Goal: Information Seeking & Learning: Compare options

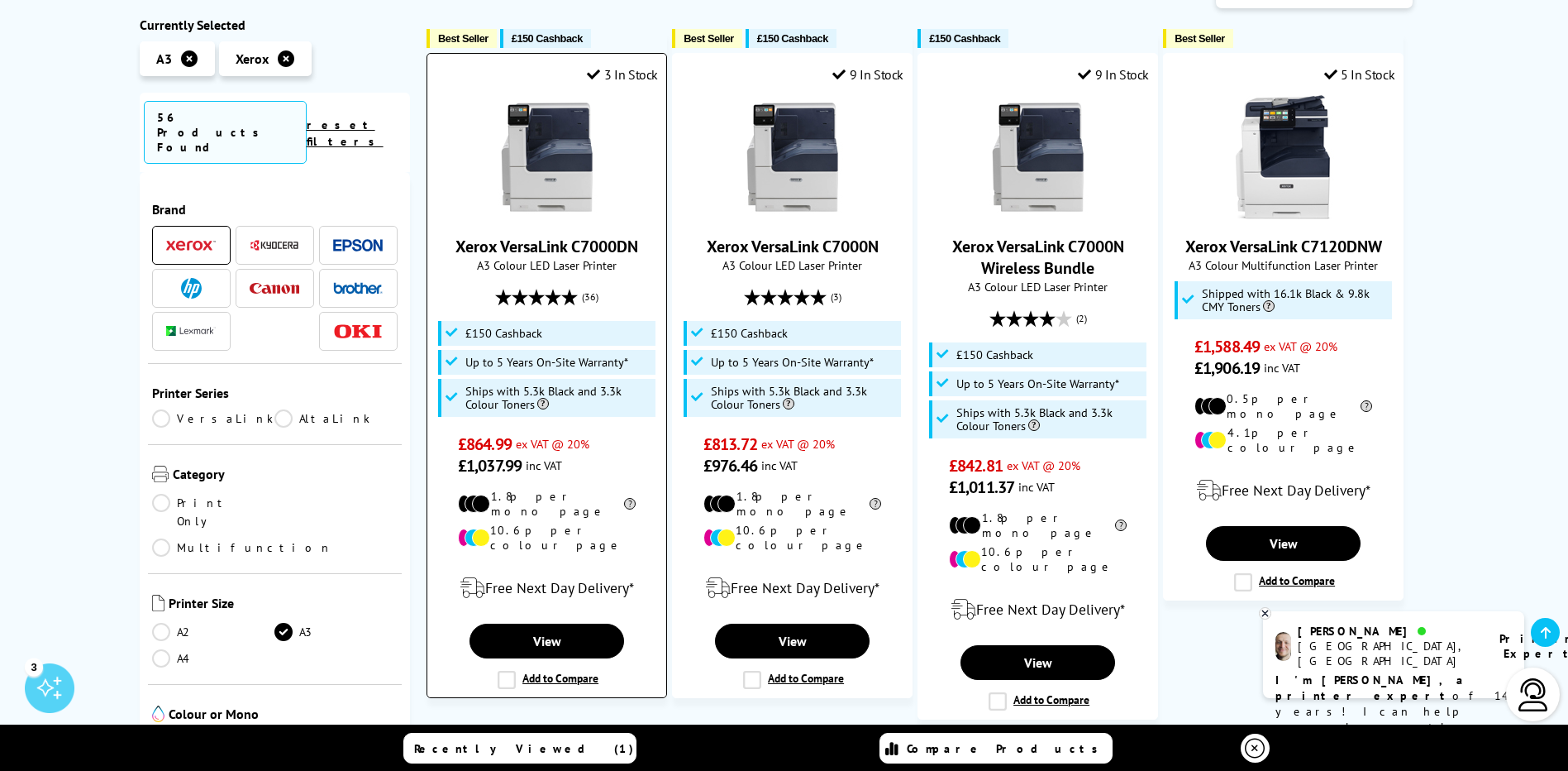
scroll to position [331, 0]
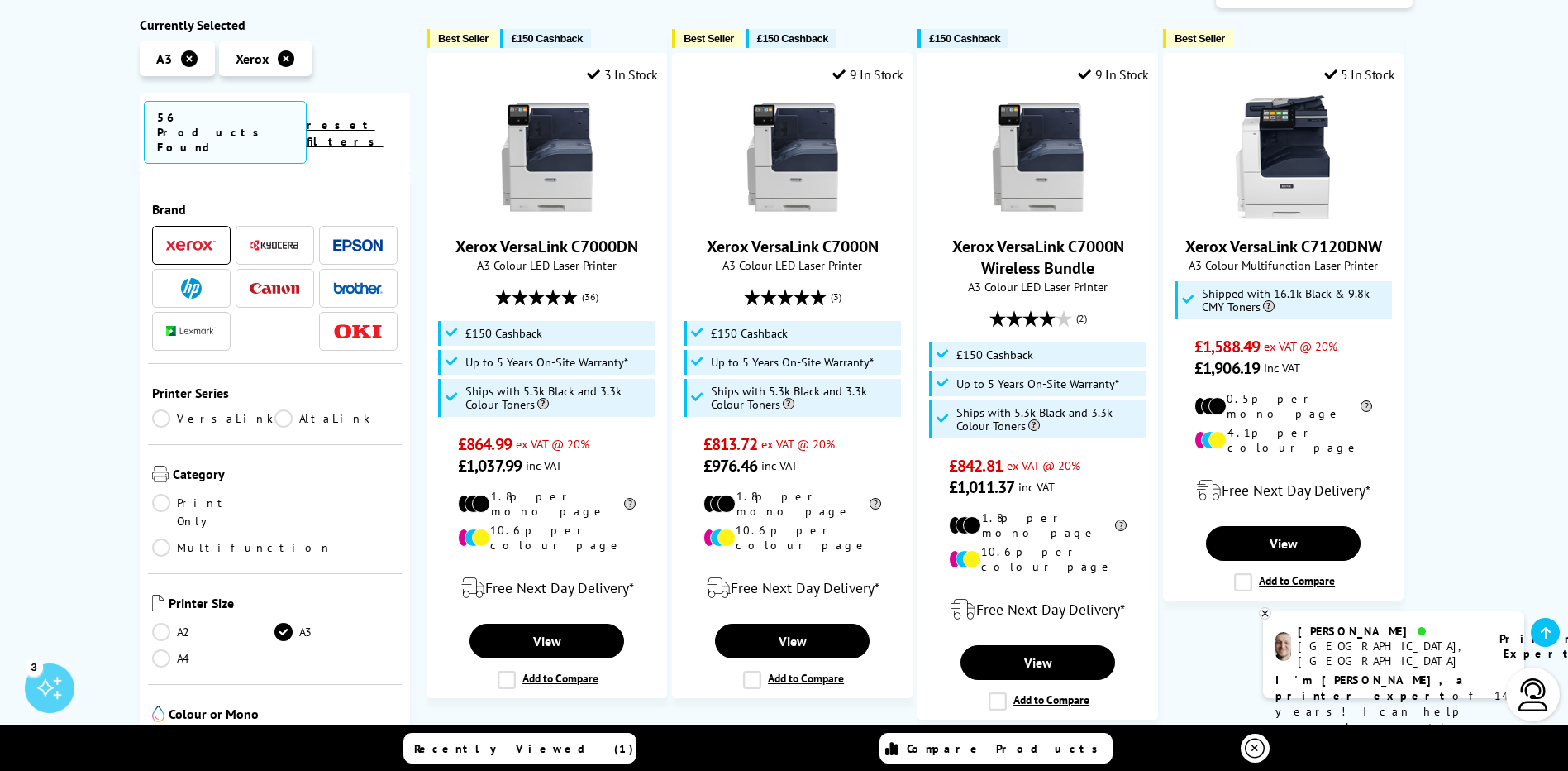
click at [285, 283] on img at bounding box center [274, 288] width 50 height 11
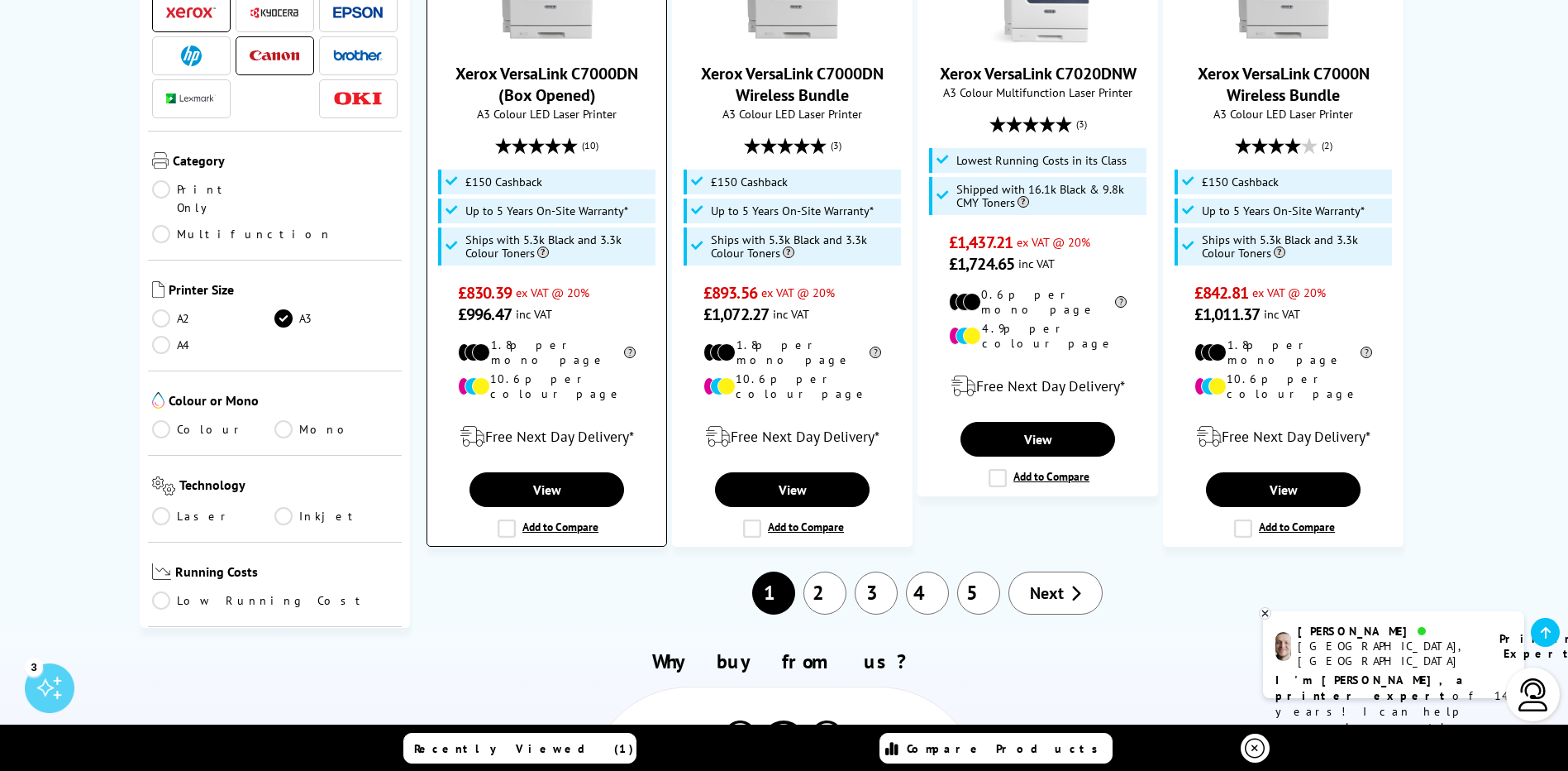
scroll to position [1902, 0]
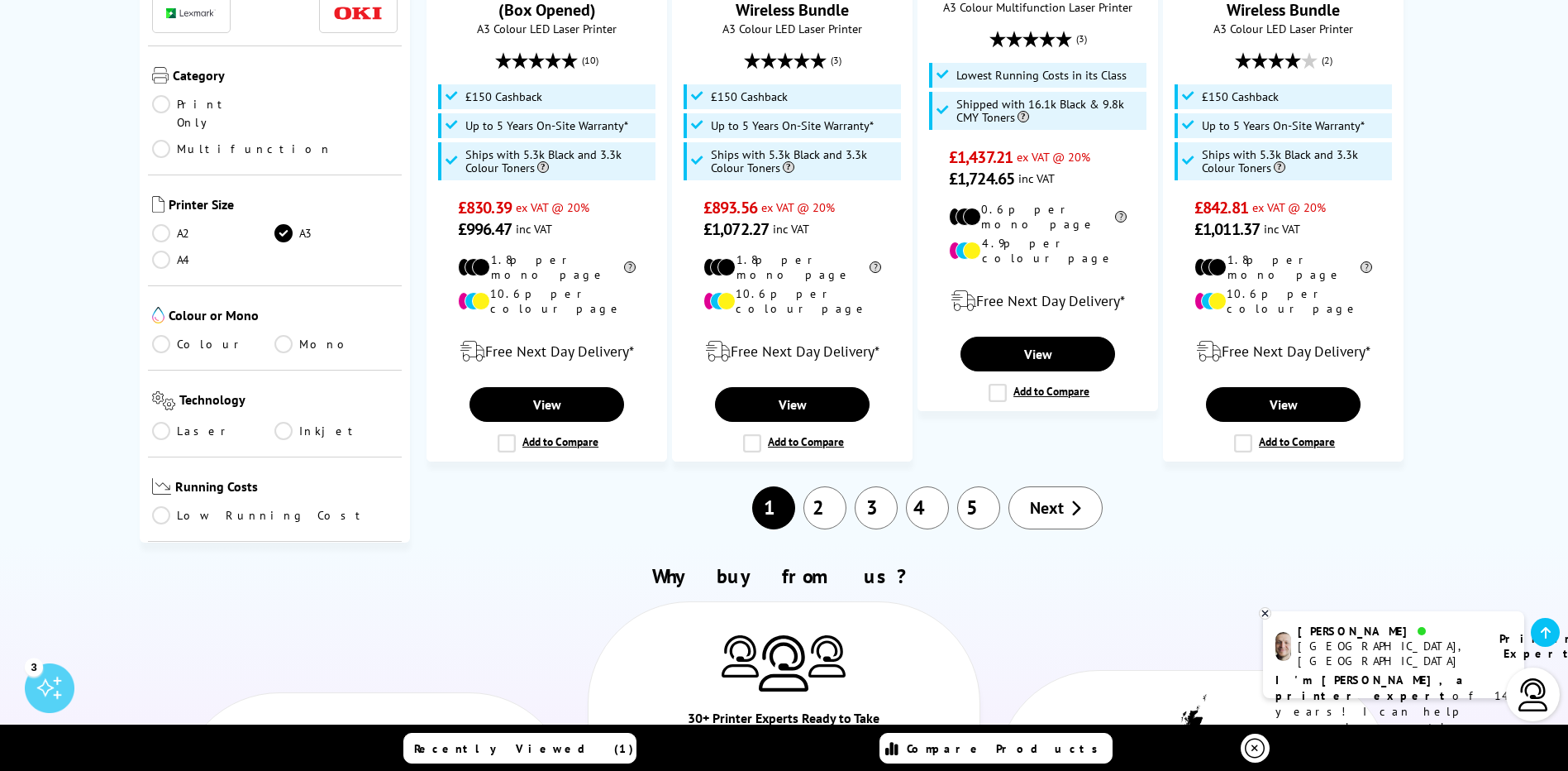
click at [823, 486] on link "2" at bounding box center [825, 508] width 43 height 43
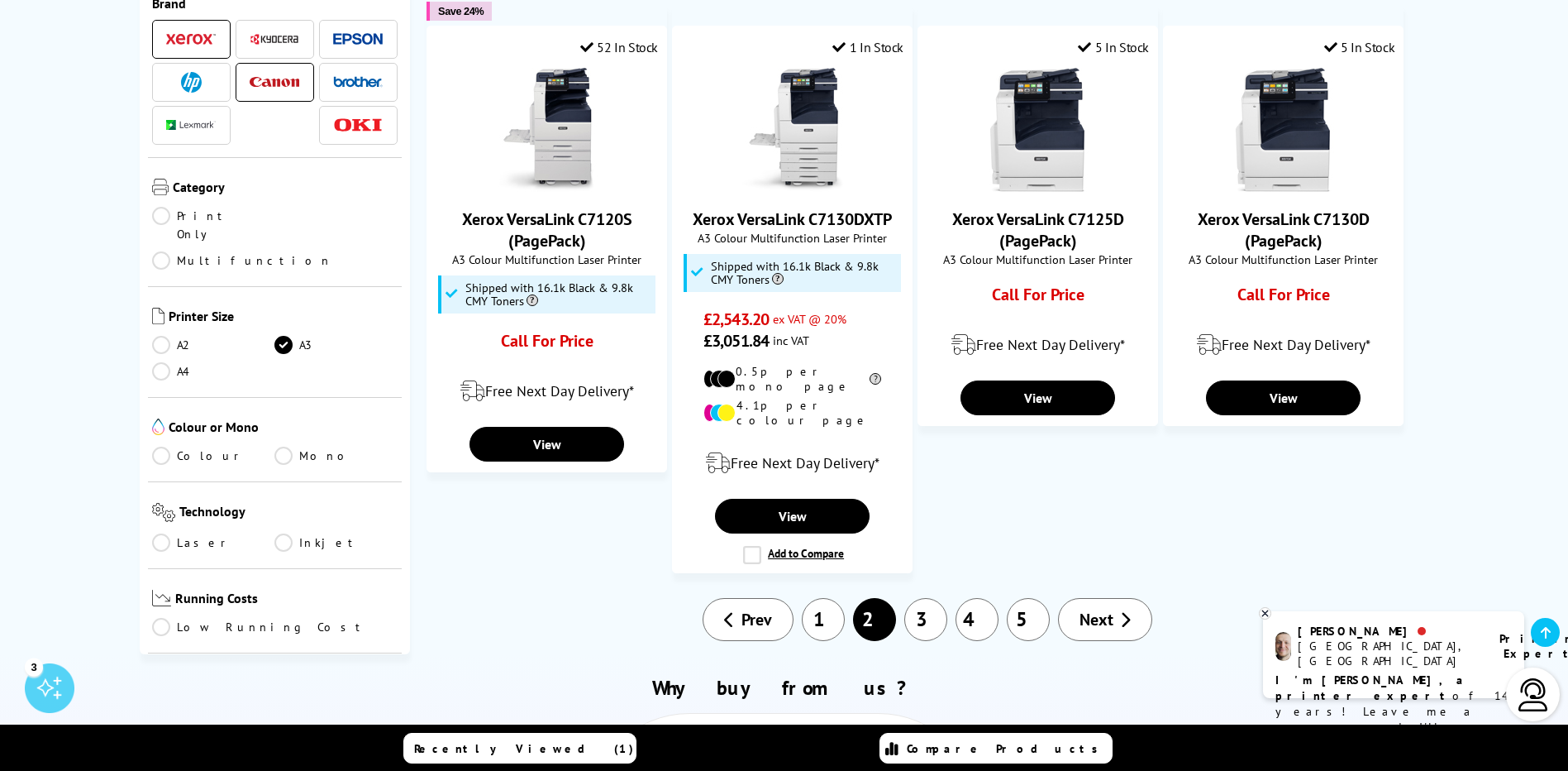
scroll to position [1571, 0]
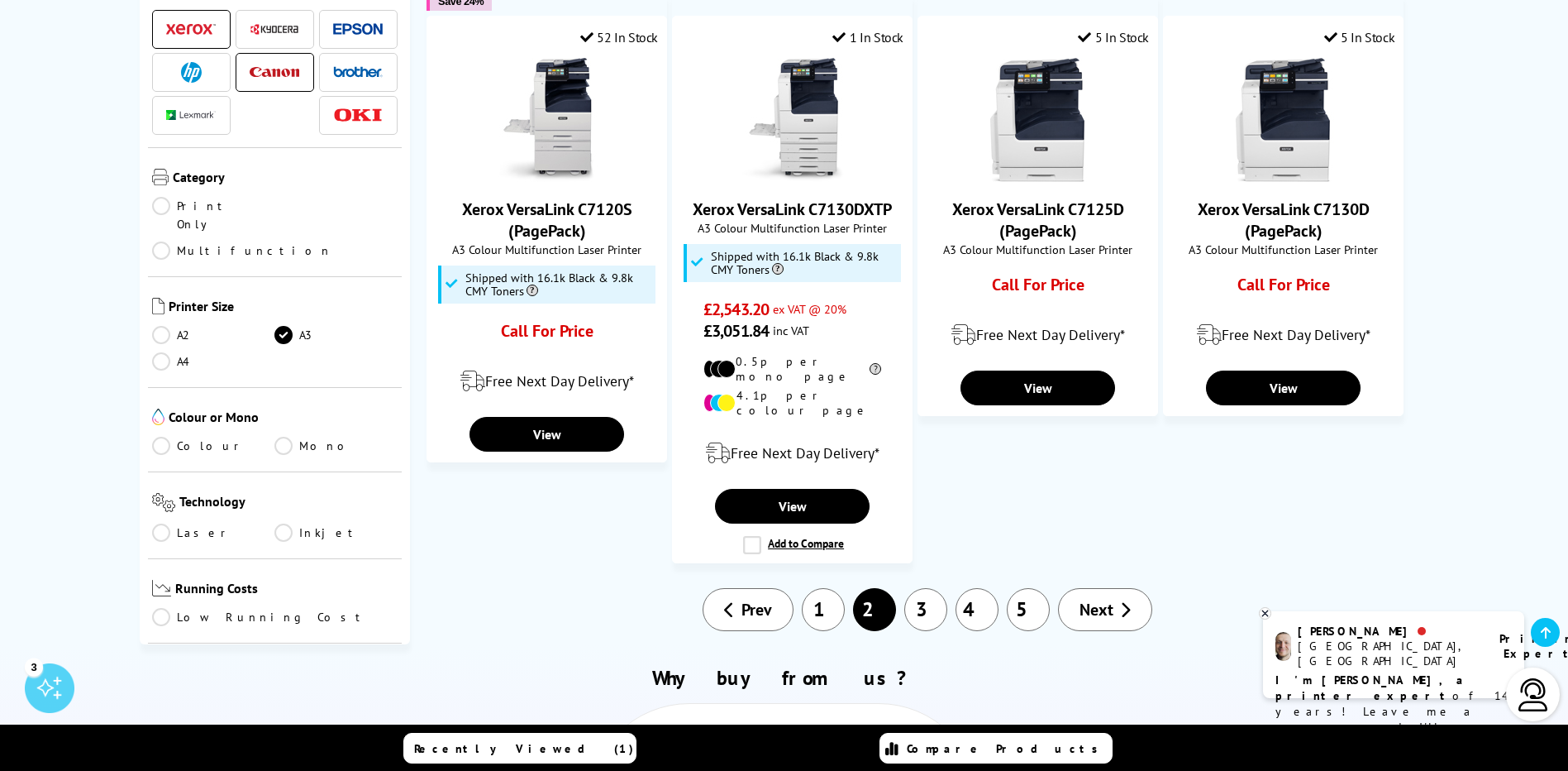
click at [915, 588] on link "3" at bounding box center [925, 609] width 43 height 43
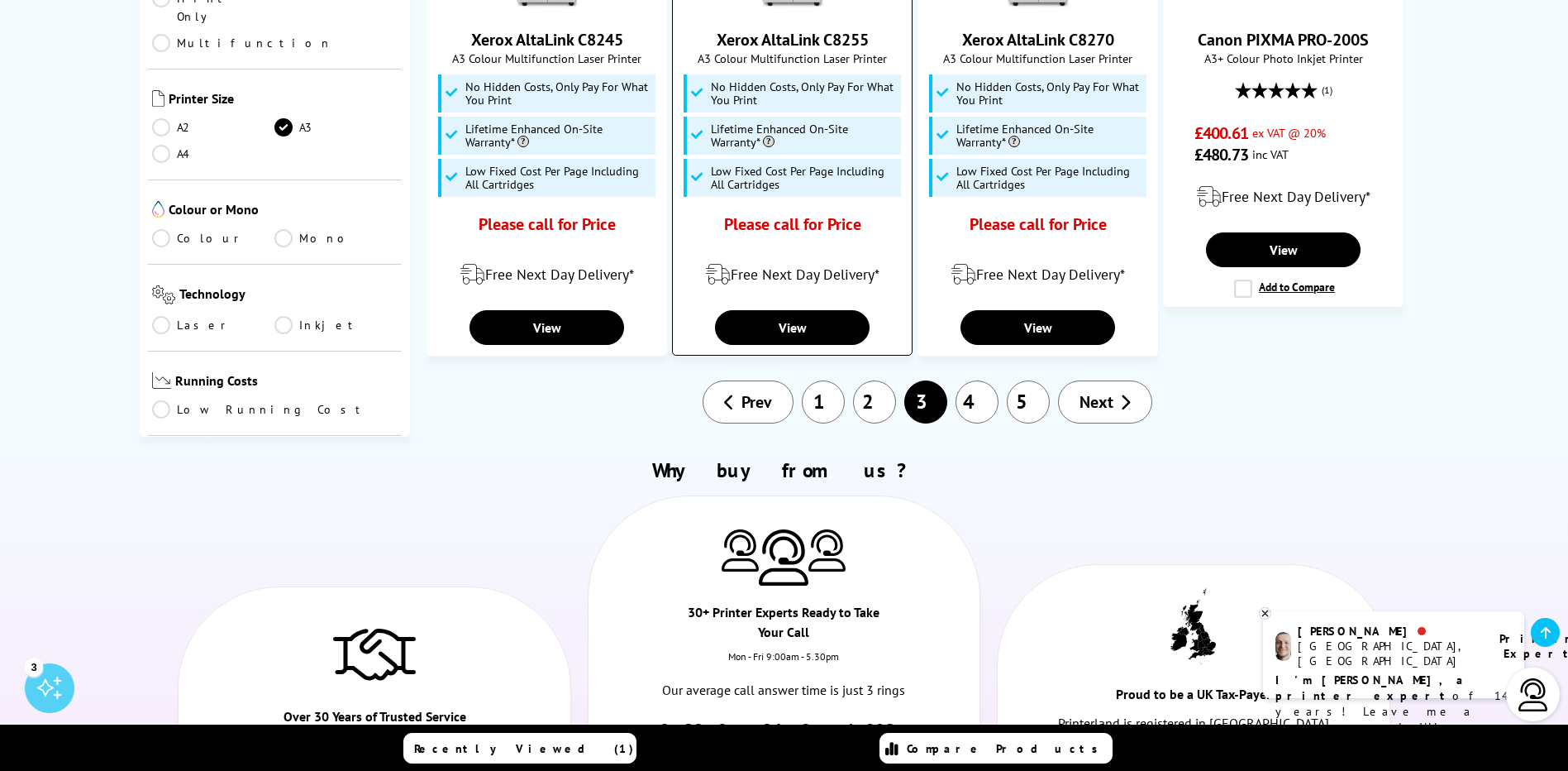
scroll to position [1653, 0]
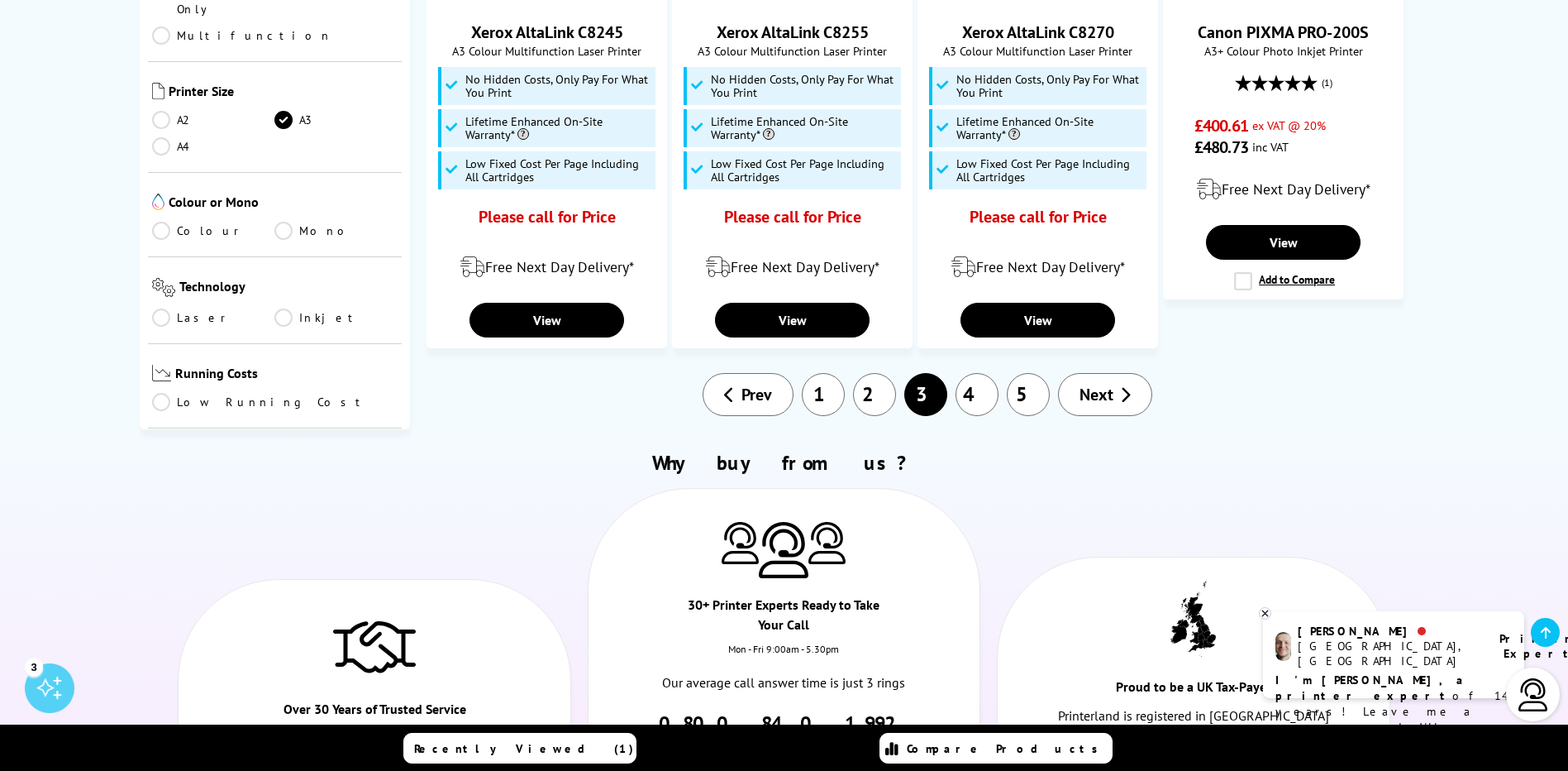
click at [983, 395] on link "4" at bounding box center [977, 394] width 43 height 43
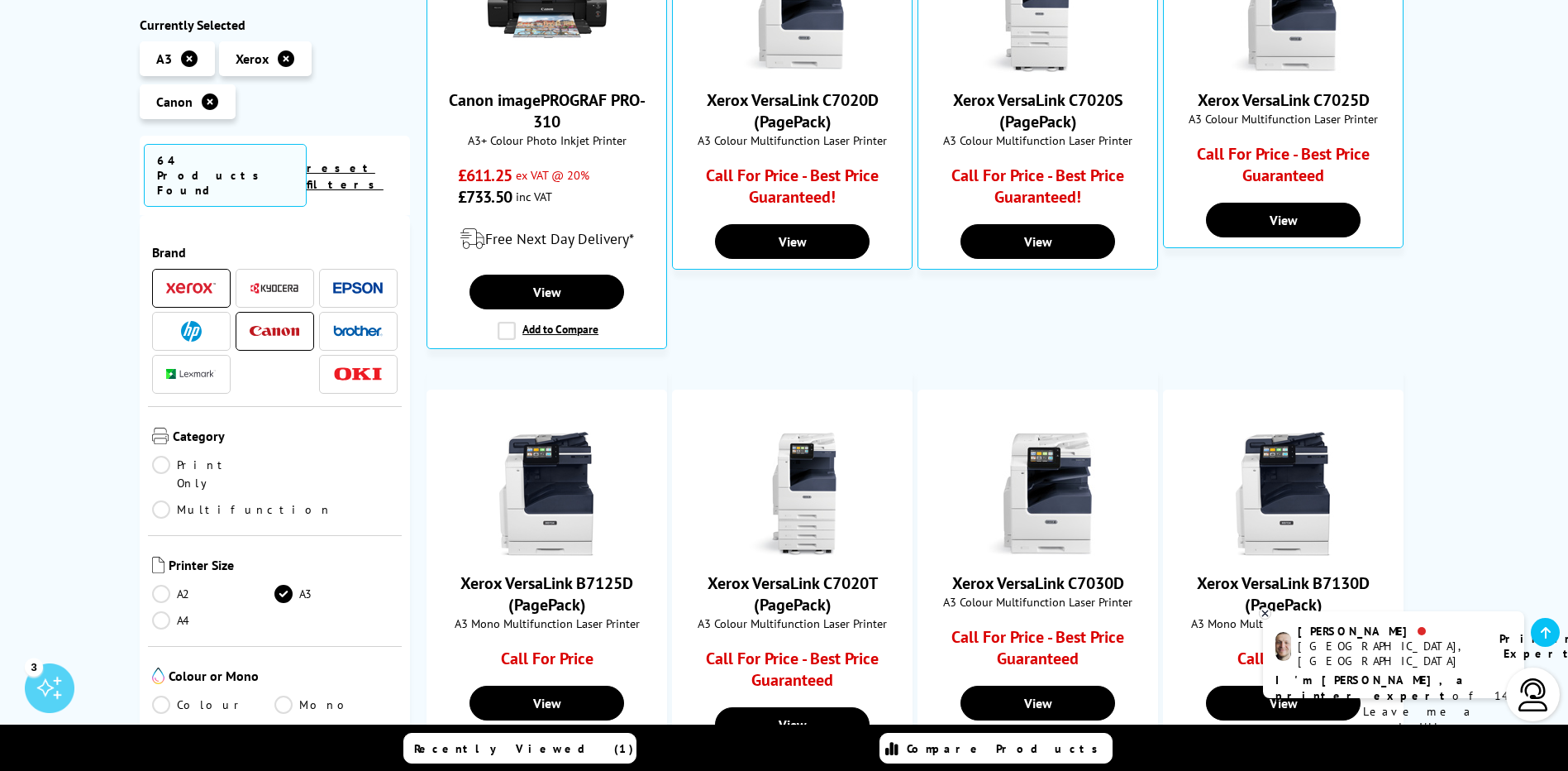
scroll to position [414, 0]
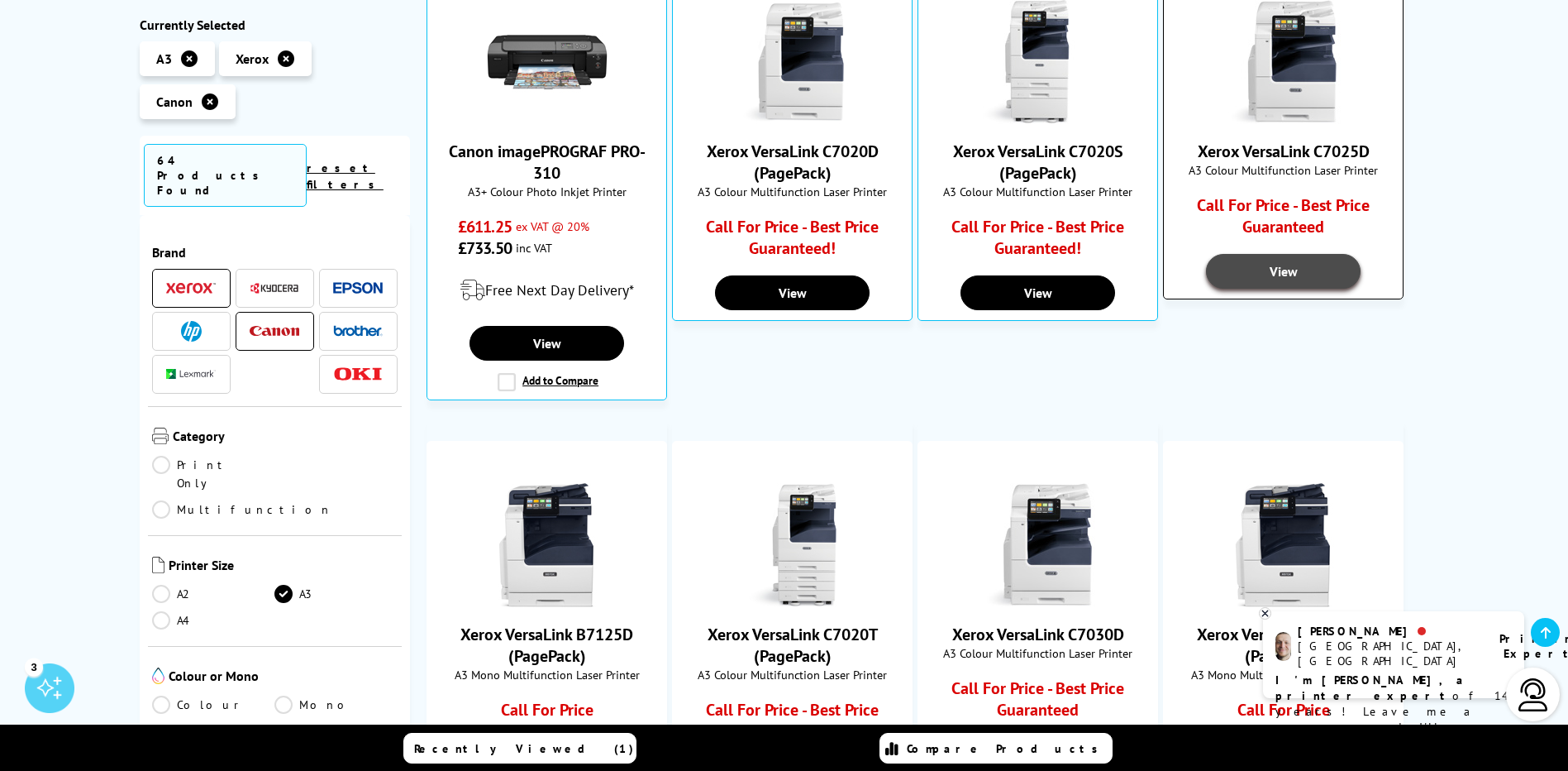
click at [1265, 267] on link "View" at bounding box center [1283, 272] width 154 height 35
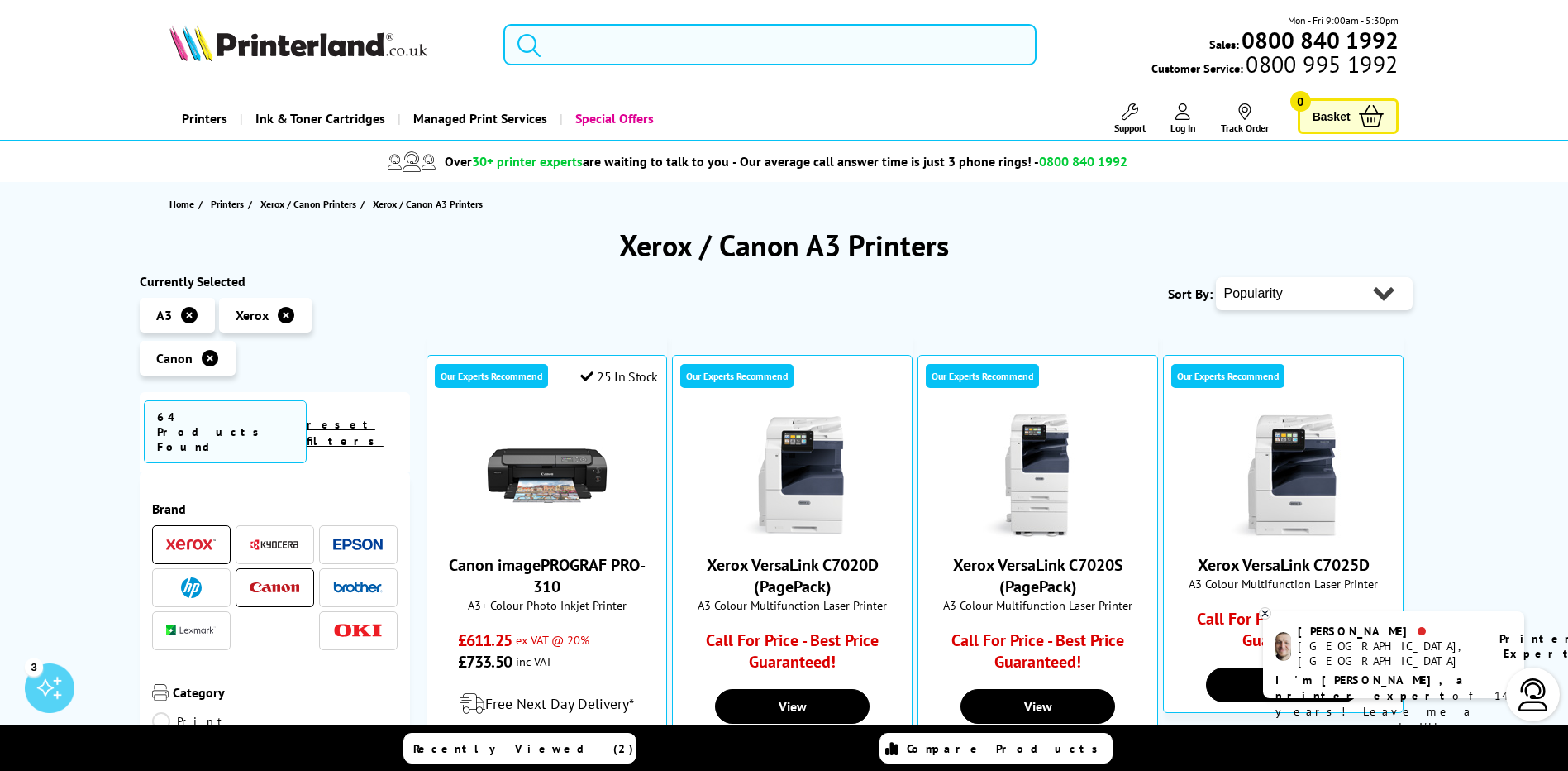
click at [210, 356] on icon at bounding box center [210, 358] width 17 height 17
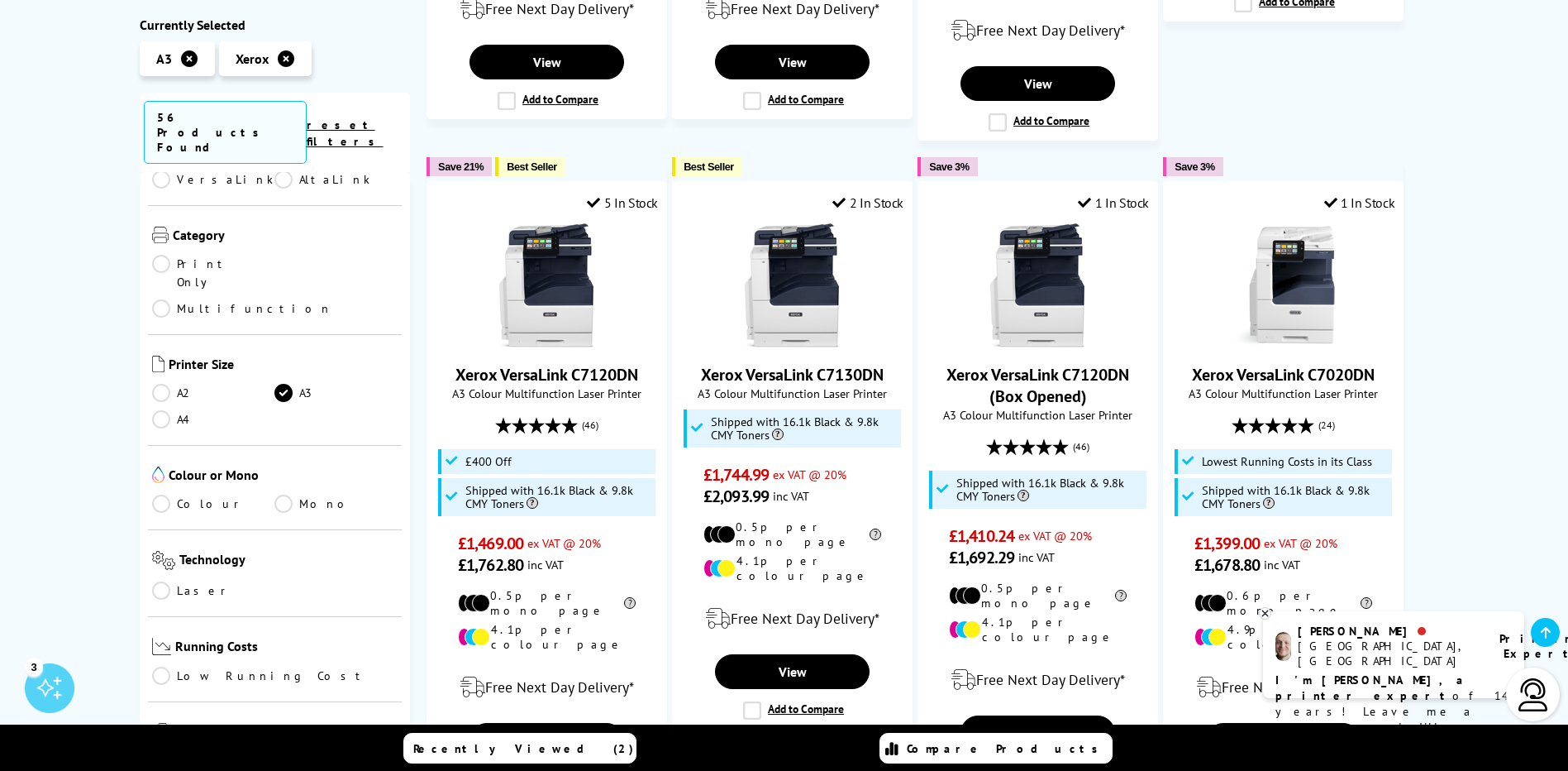
scroll to position [248, 0]
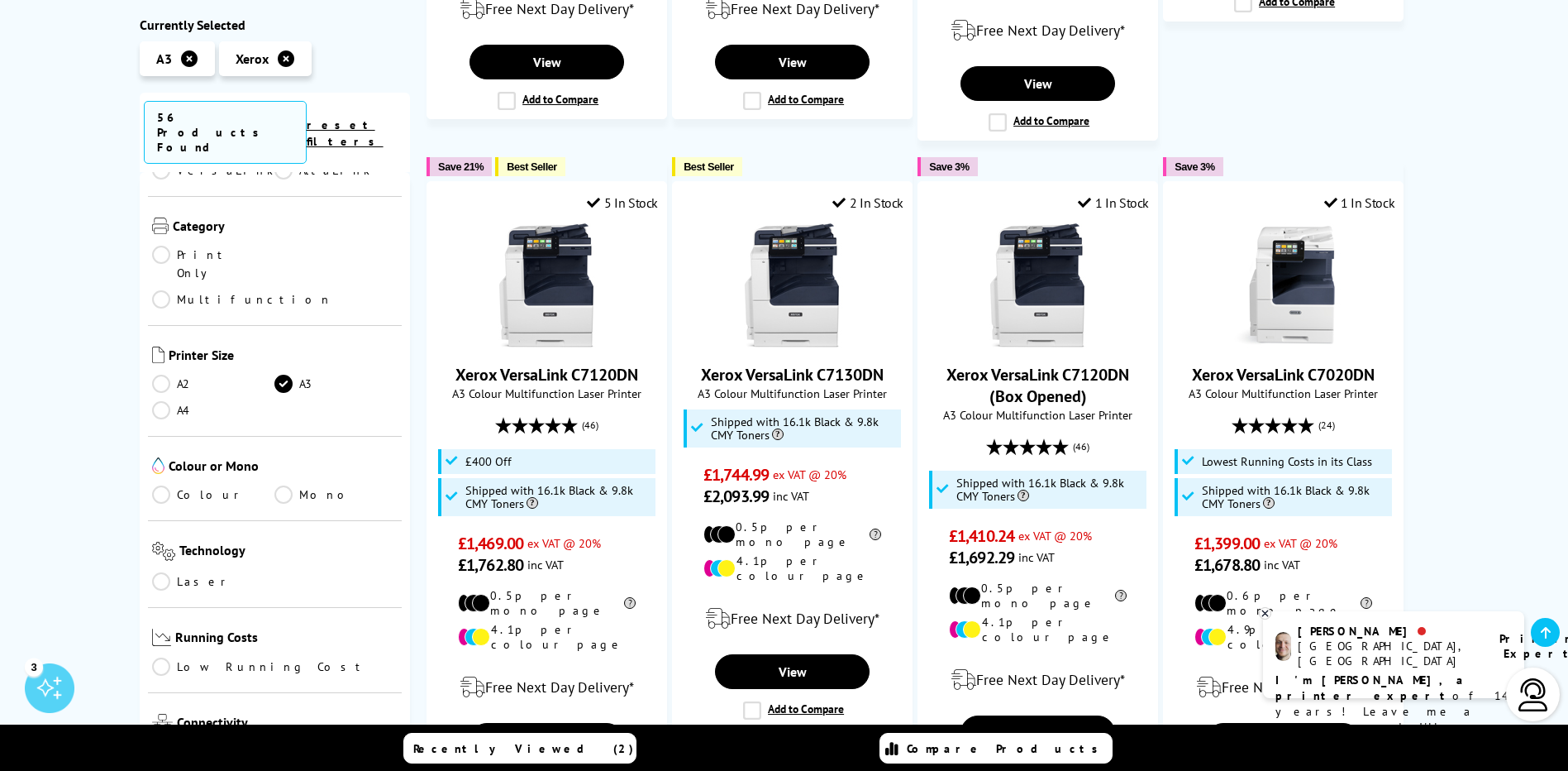
click at [161, 485] on link "Colour" at bounding box center [214, 495] width 123 height 18
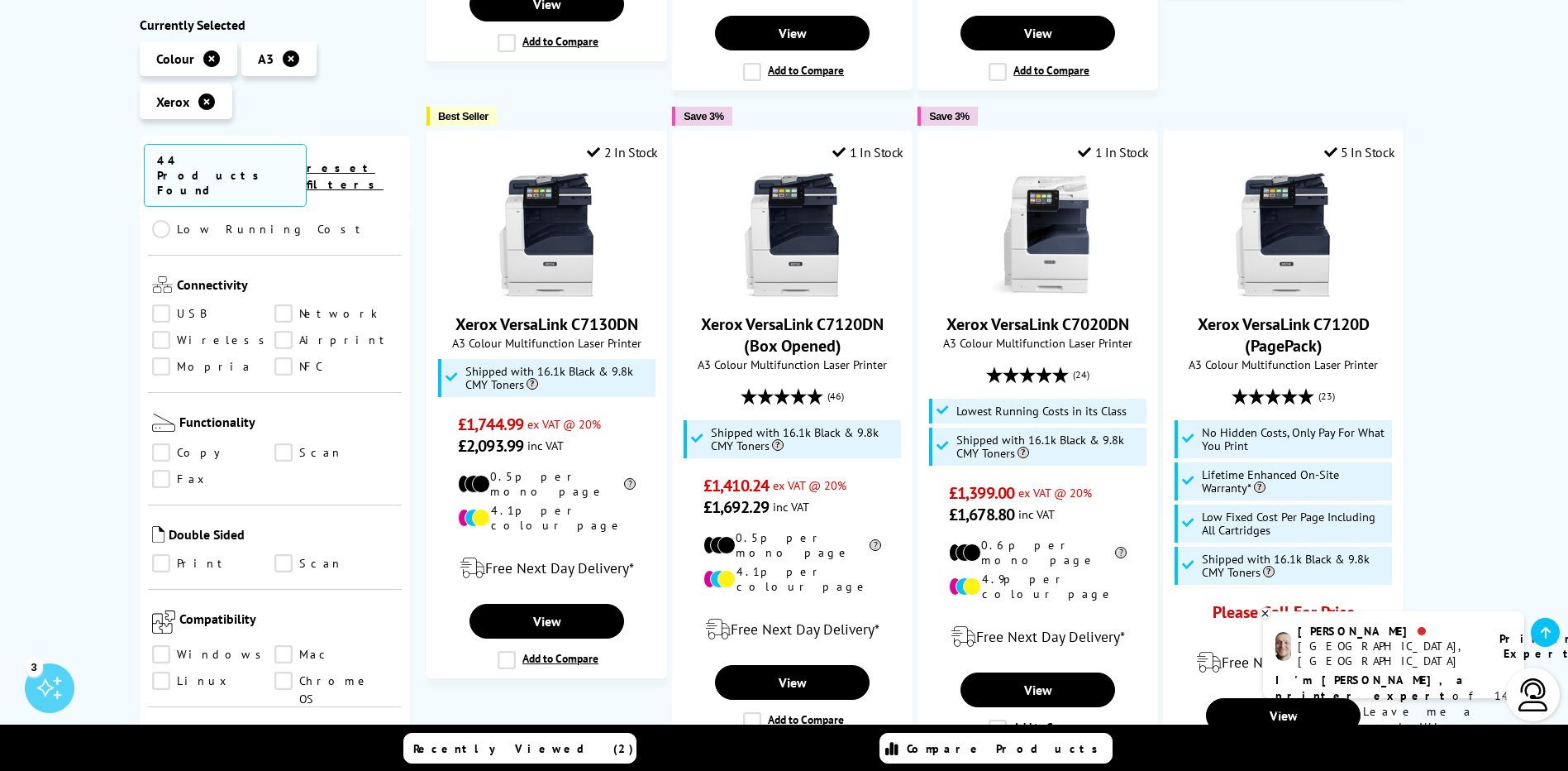
scroll to position [744, 0]
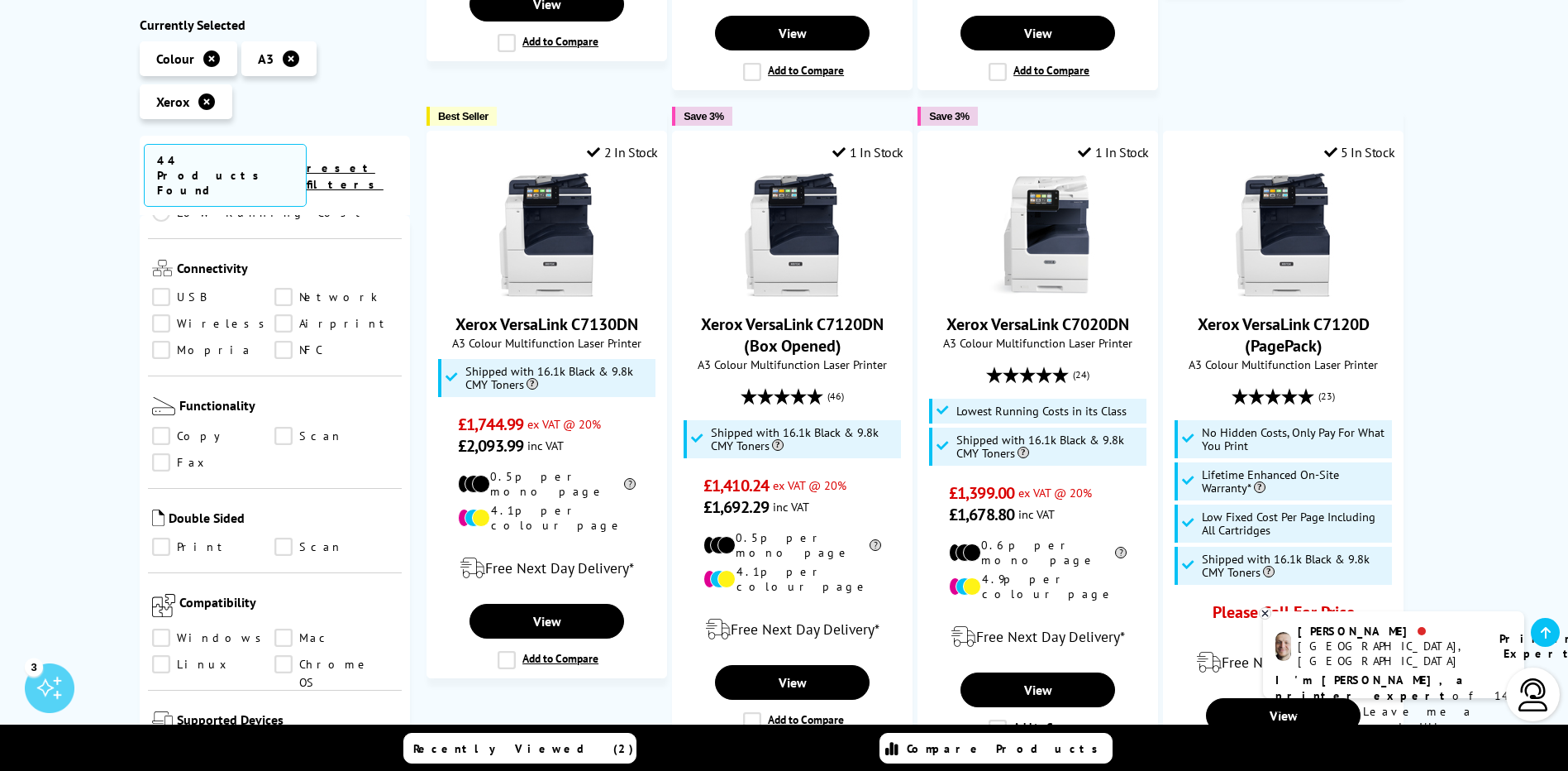
click at [165, 427] on link "Copy" at bounding box center [214, 437] width 123 height 18
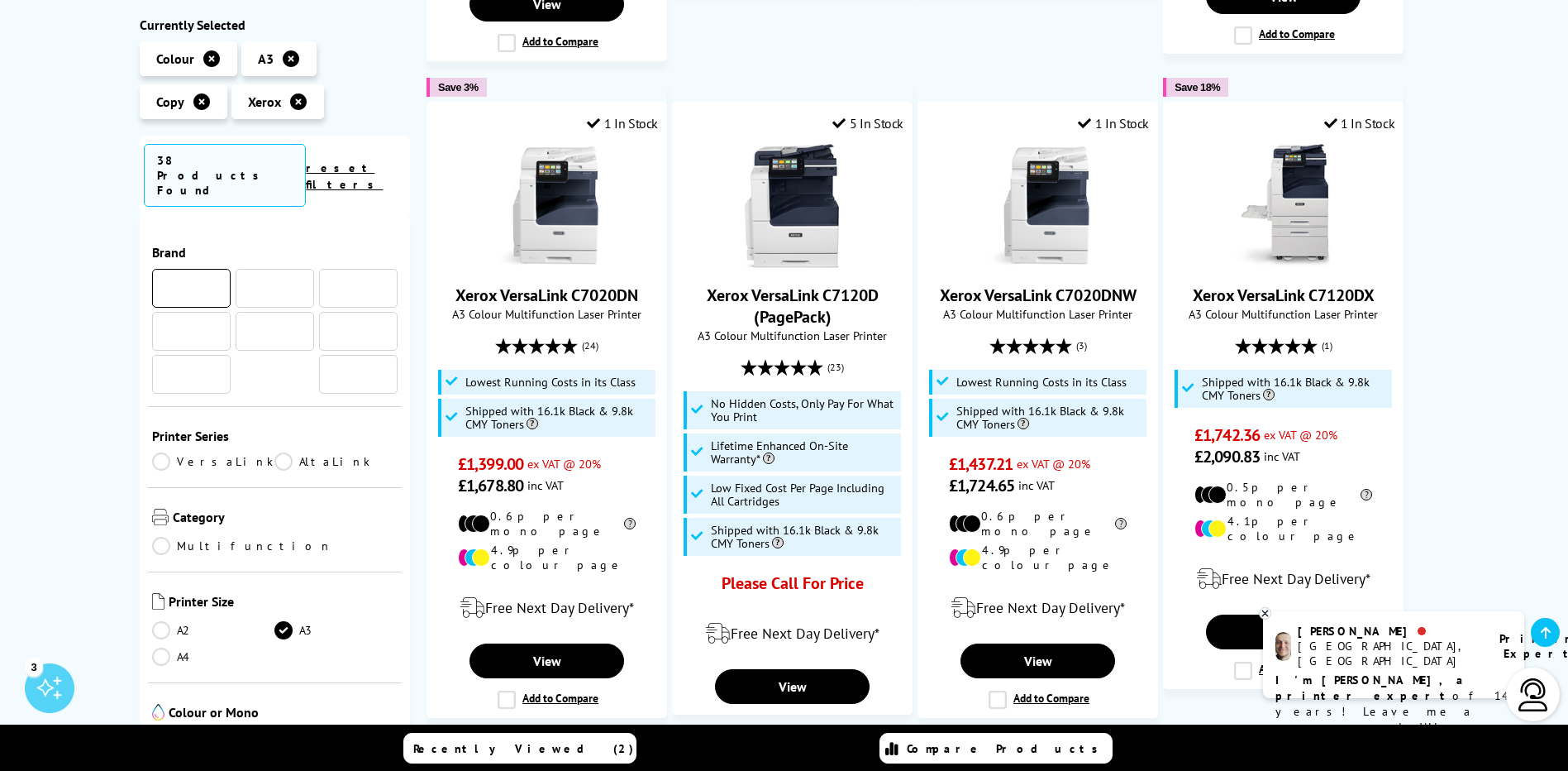
scroll to position [744, 0]
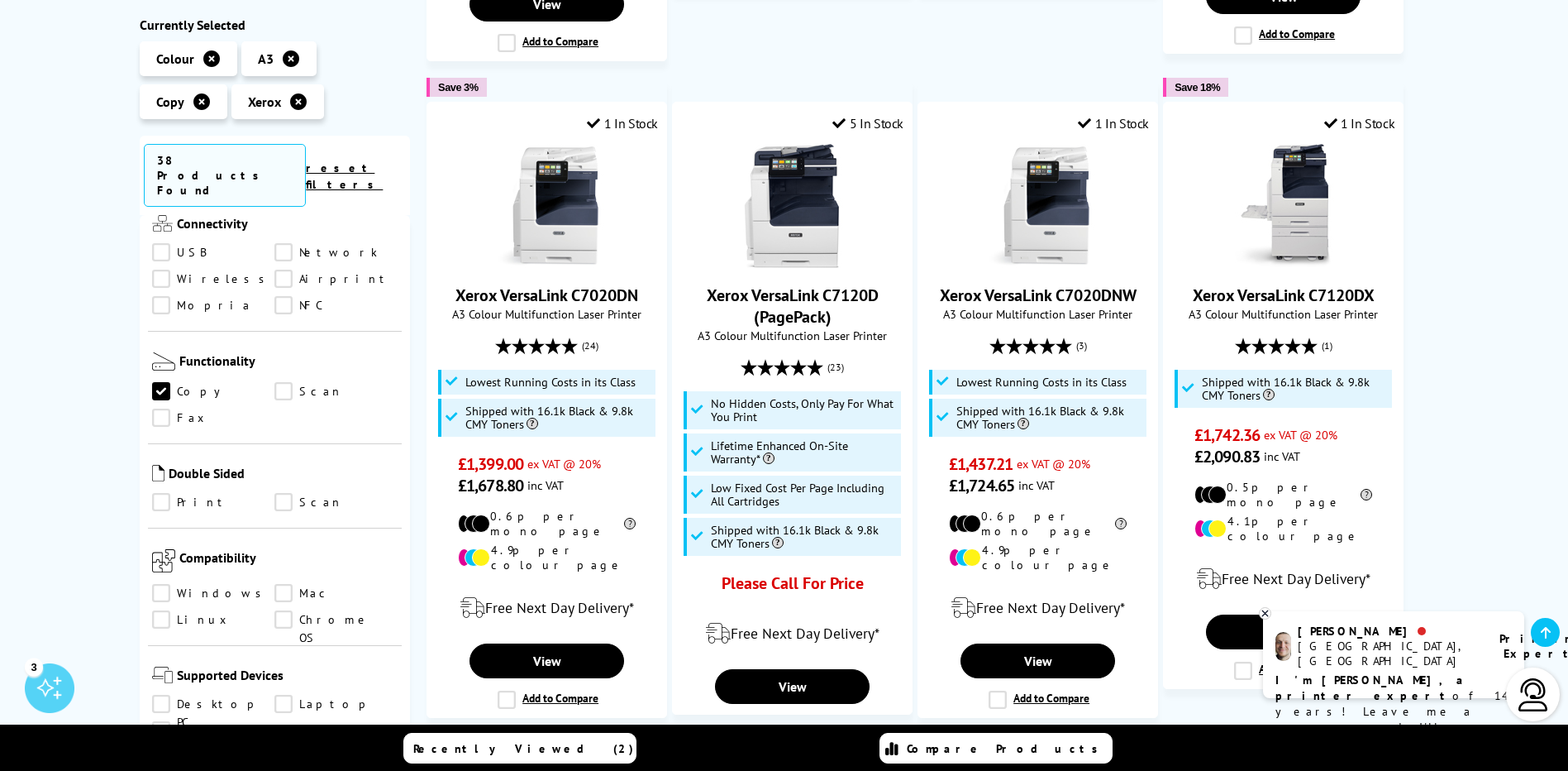
click at [286, 383] on link "Scan" at bounding box center [336, 392] width 123 height 18
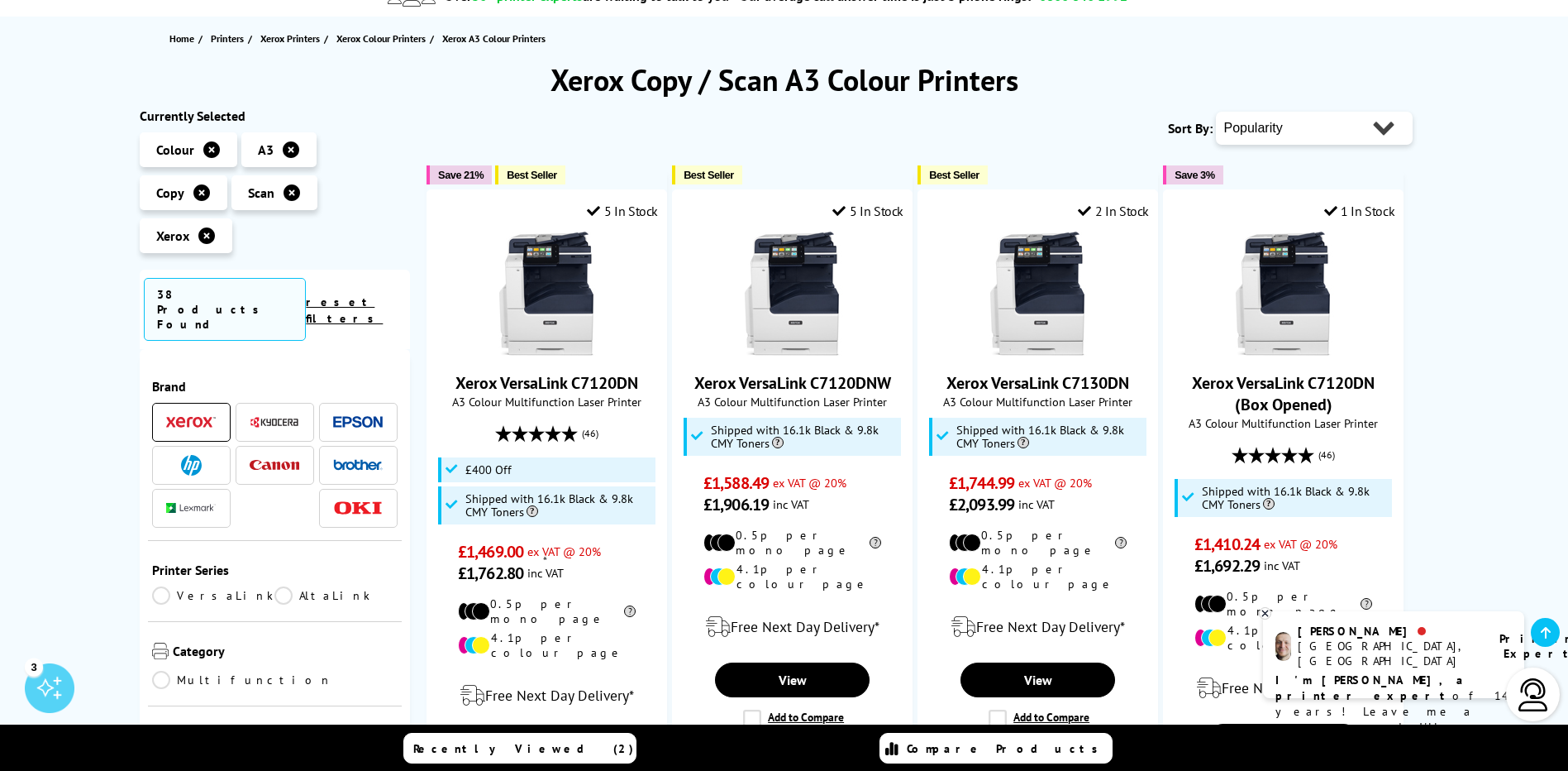
click at [279, 455] on span at bounding box center [274, 465] width 50 height 20
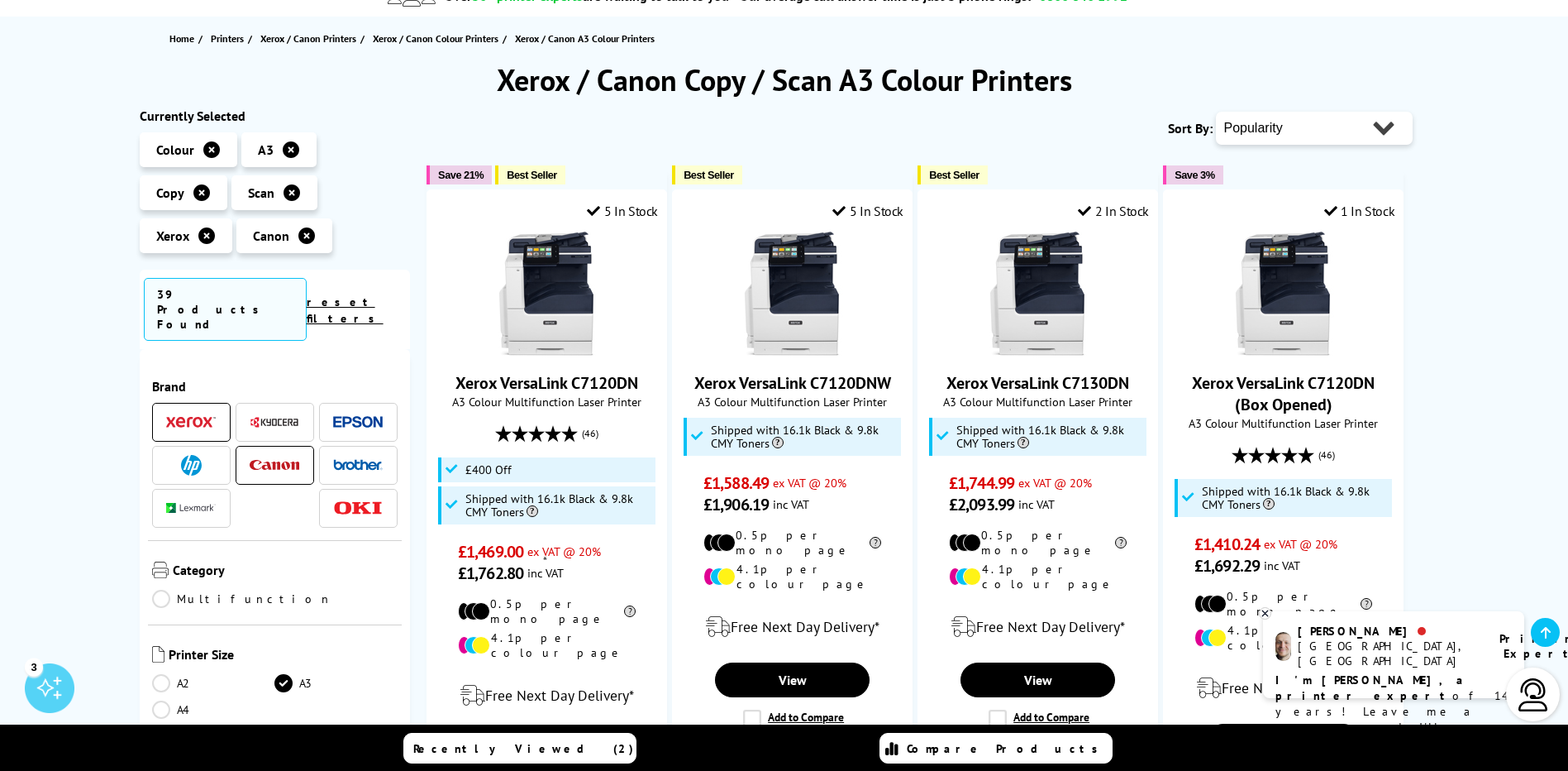
click at [369, 459] on img at bounding box center [358, 464] width 50 height 12
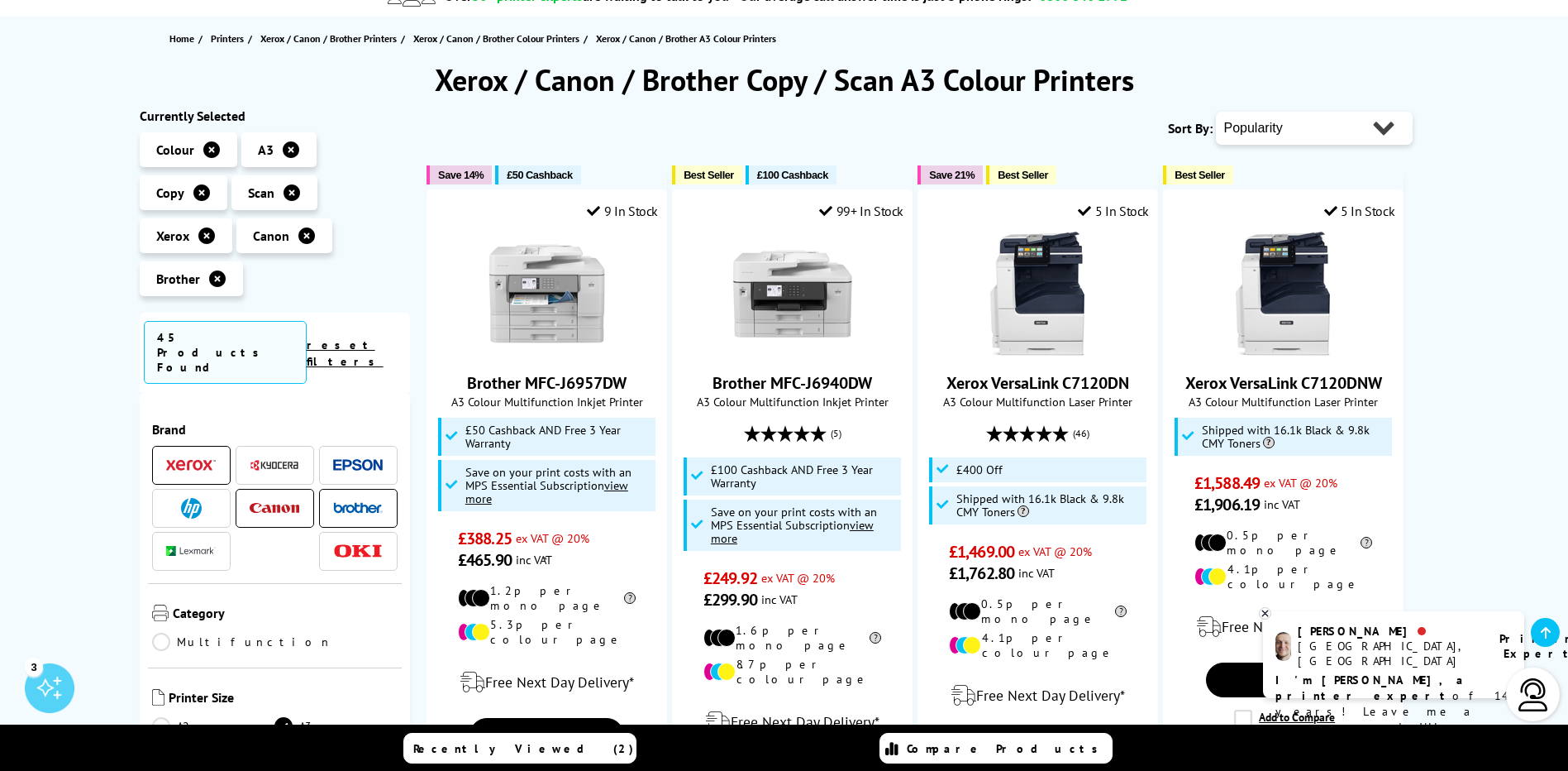
click at [206, 497] on span at bounding box center [191, 508] width 50 height 20
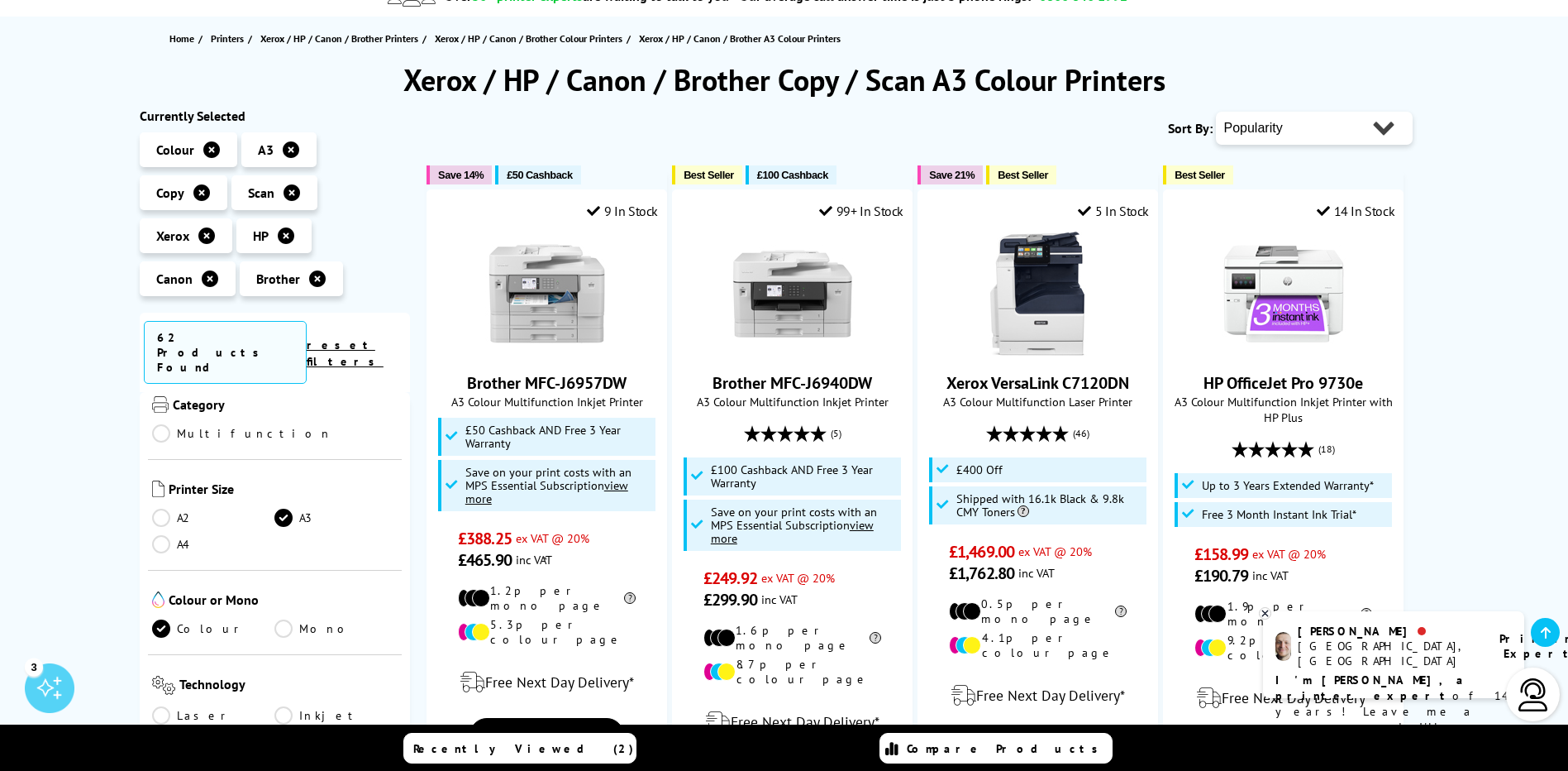
scroll to position [248, 0]
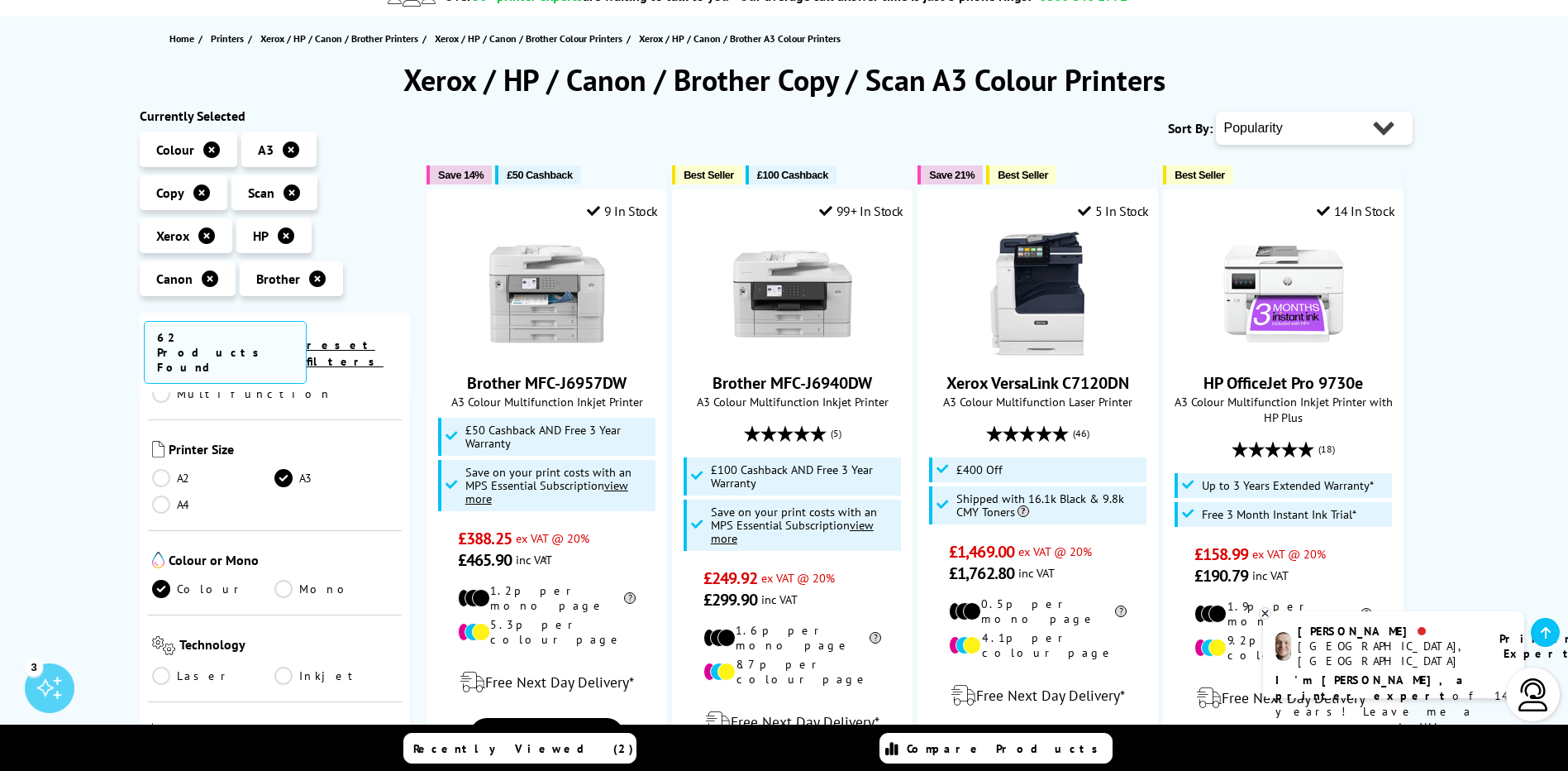
click at [159, 667] on link "Laser" at bounding box center [214, 676] width 123 height 18
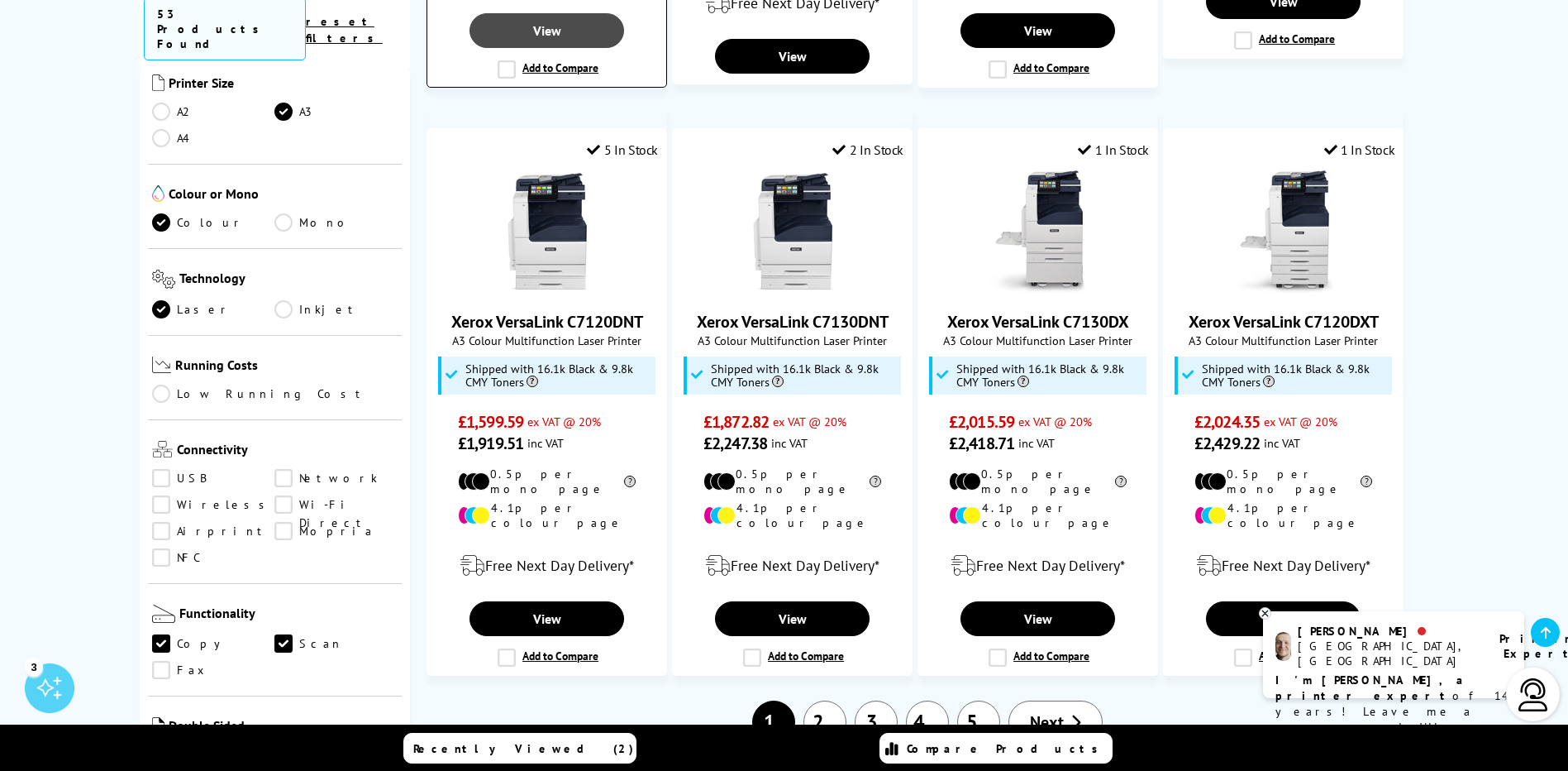
scroll to position [1819, 0]
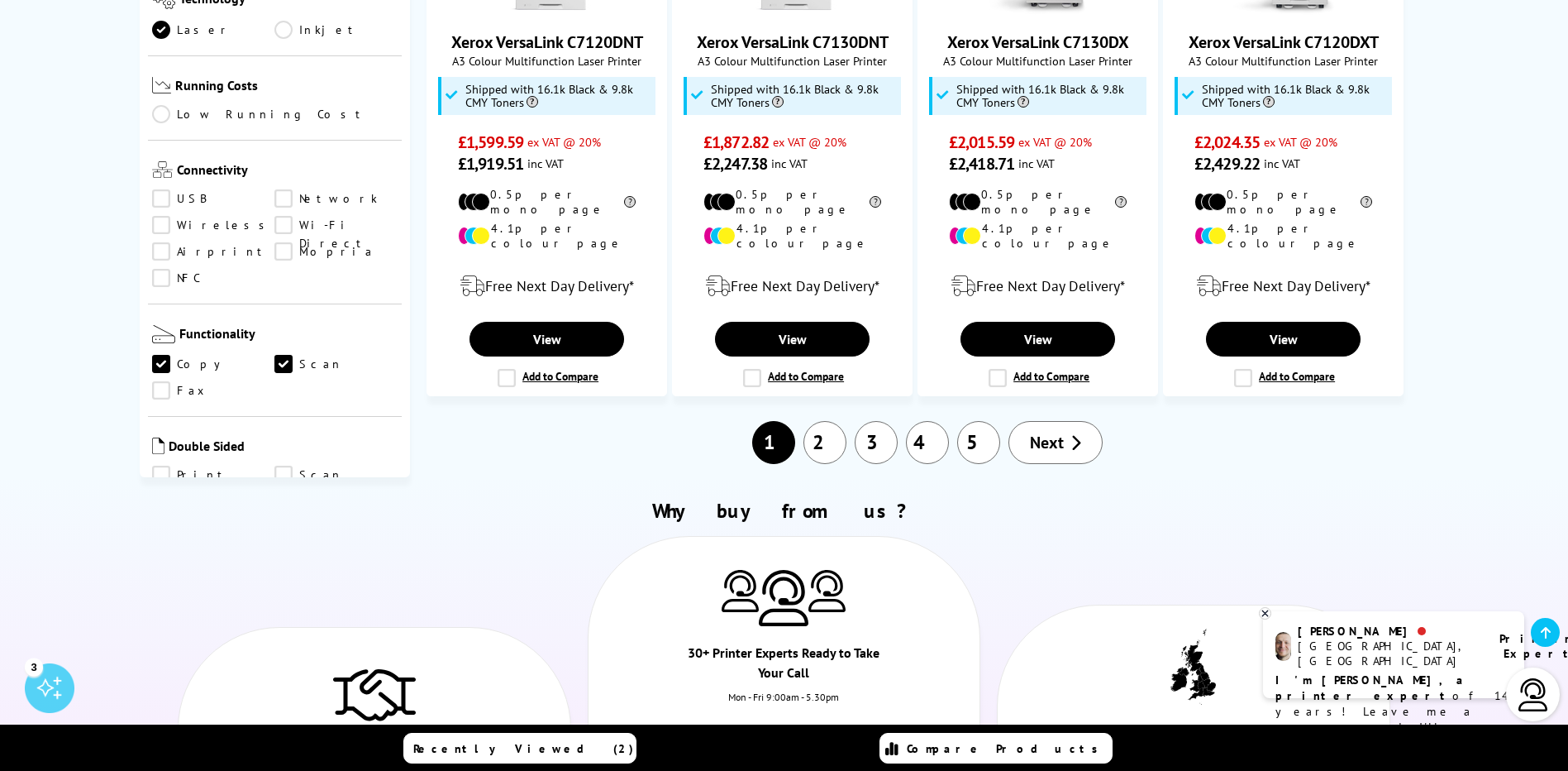
click at [821, 421] on link "2" at bounding box center [825, 442] width 43 height 43
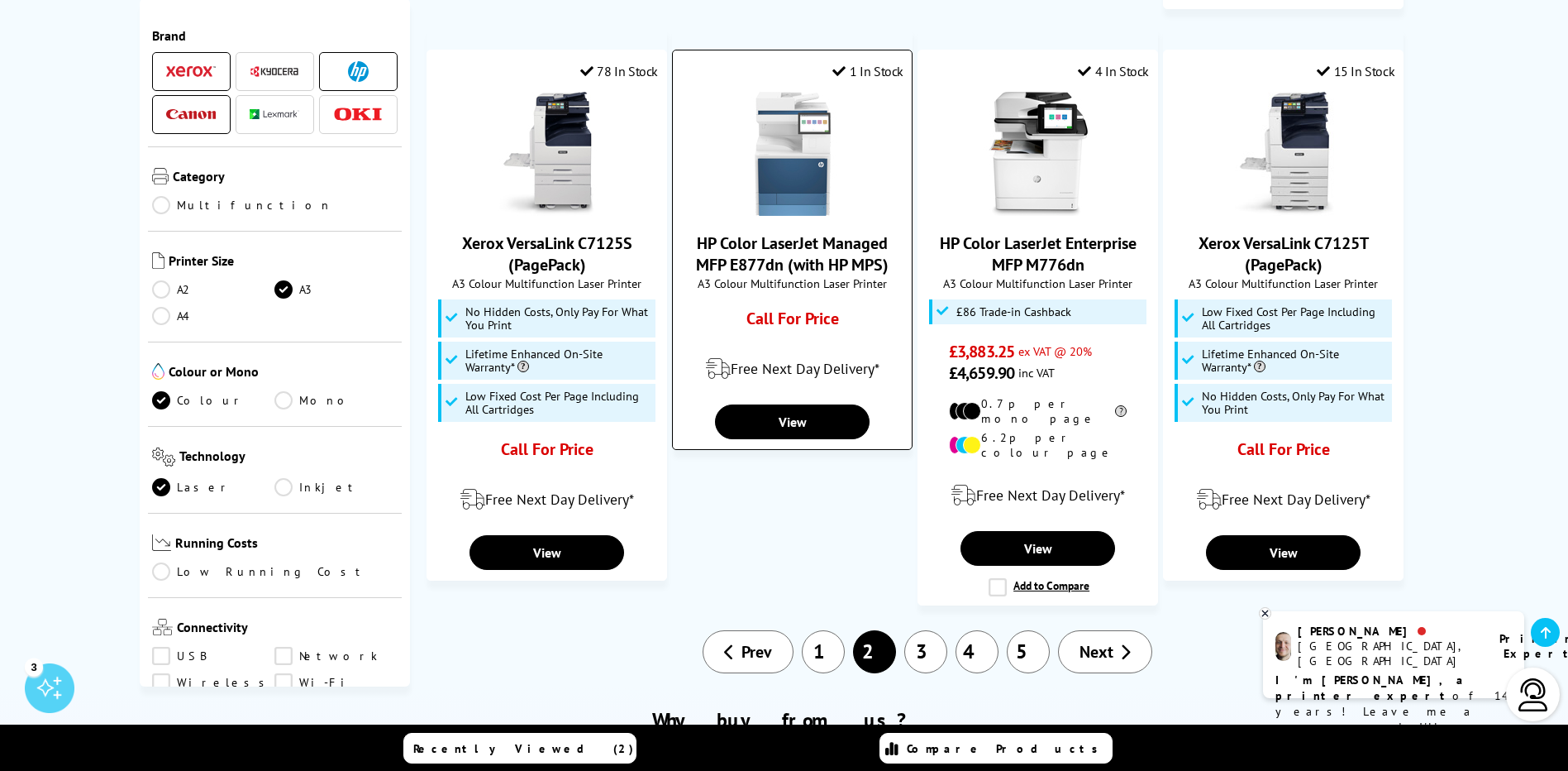
scroll to position [1489, 0]
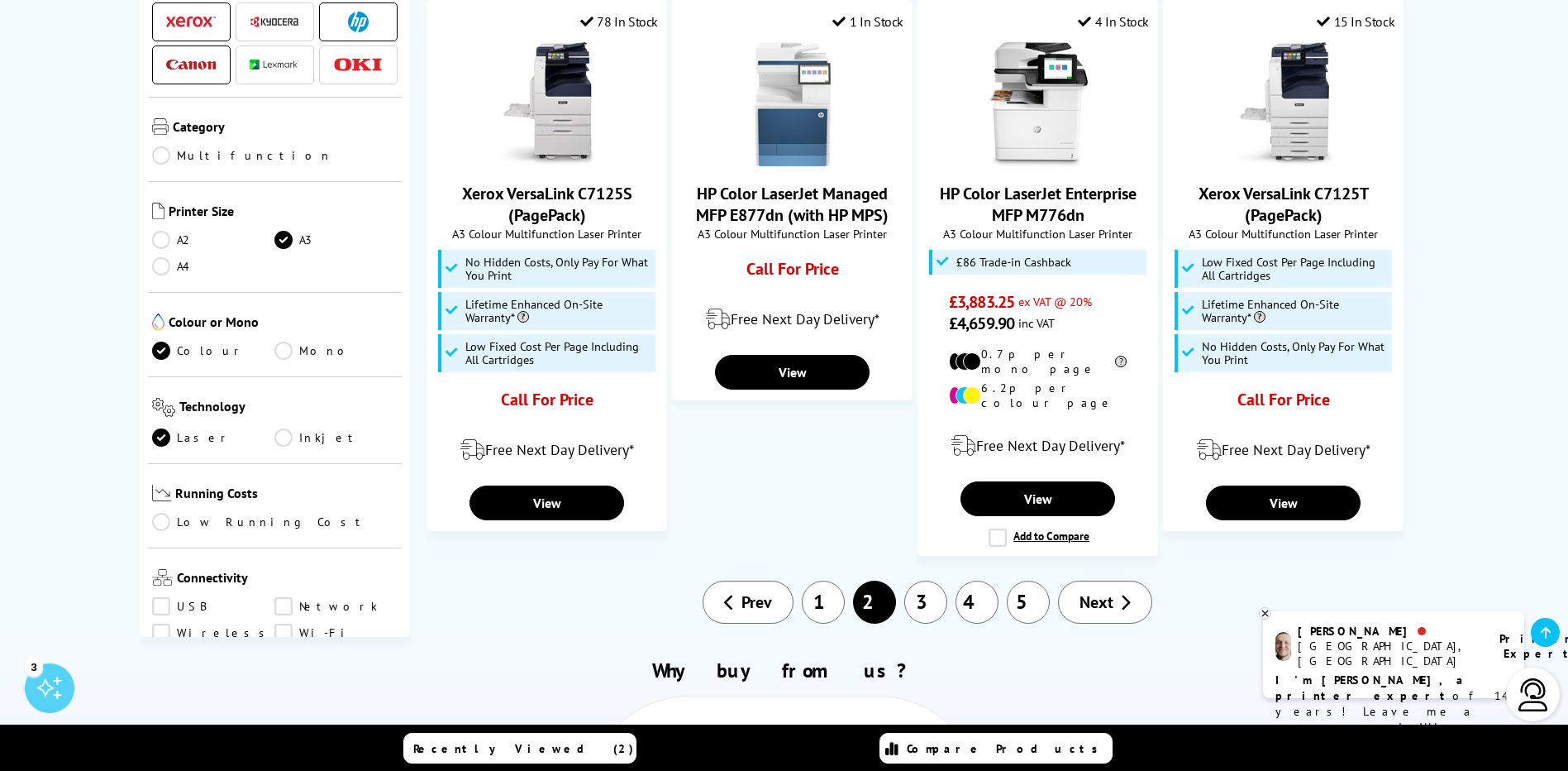
click at [925, 580] on link "3" at bounding box center [925, 602] width 43 height 43
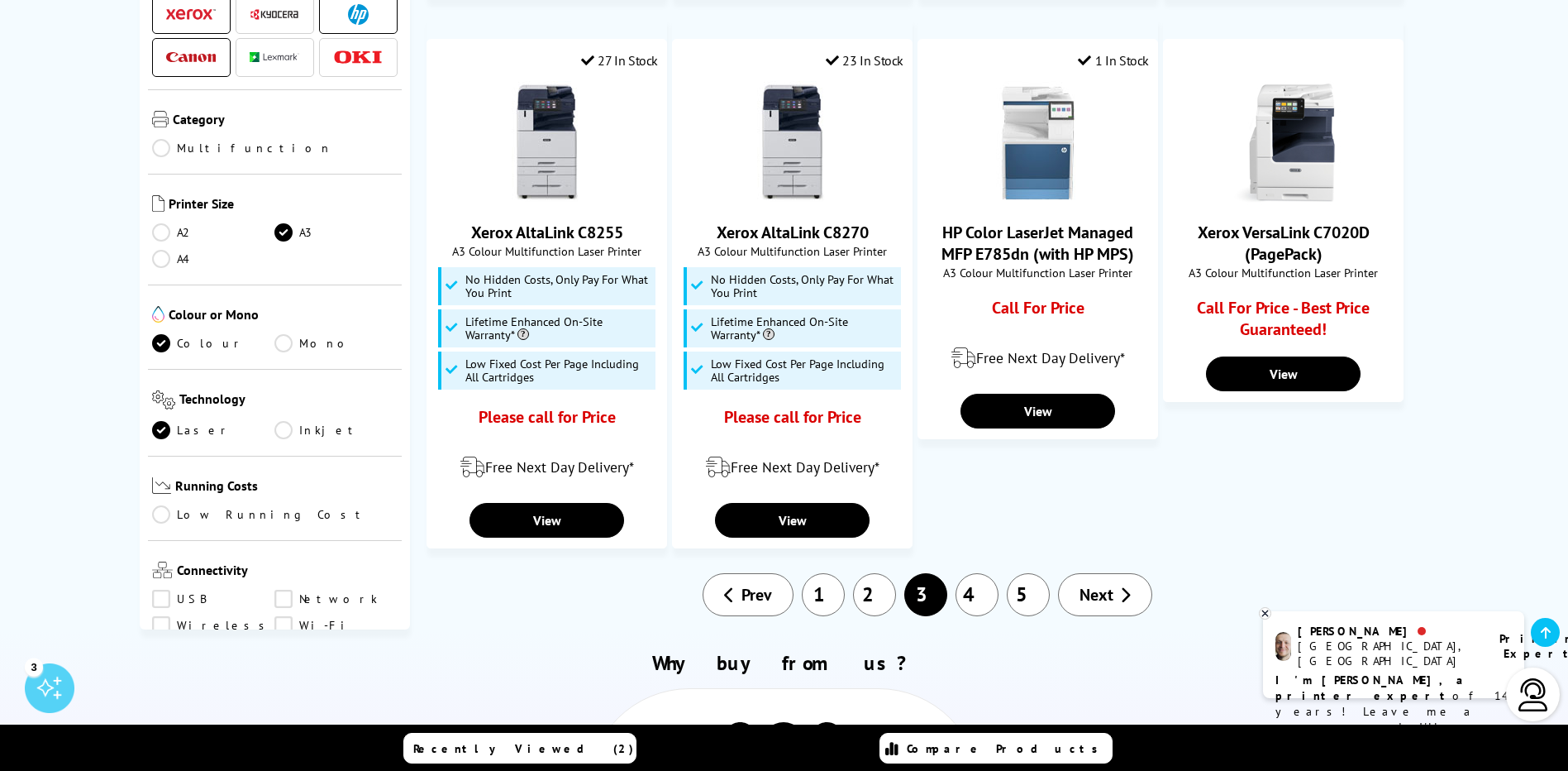
scroll to position [1489, 0]
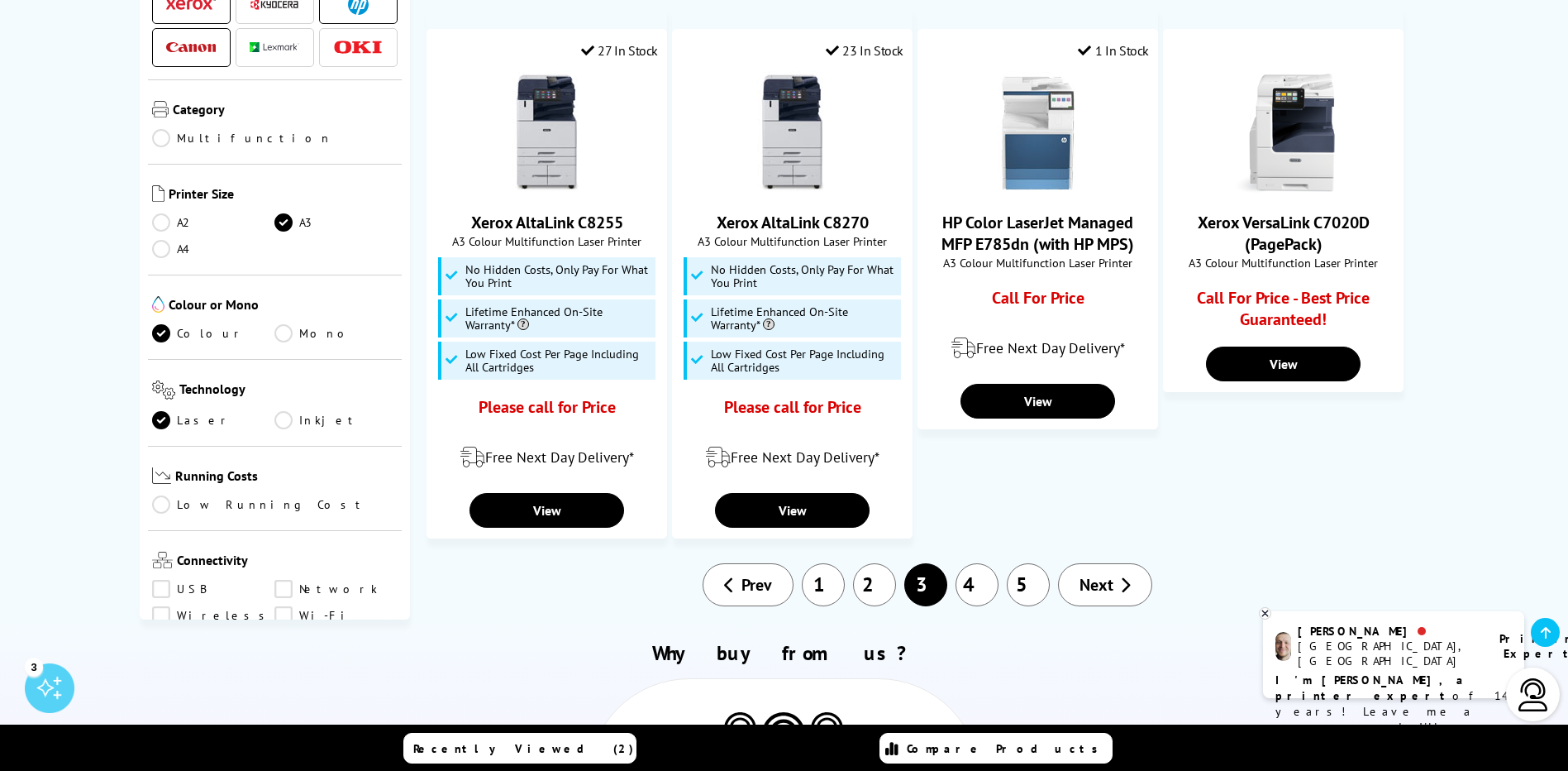
click at [973, 563] on link "4" at bounding box center [977, 584] width 43 height 43
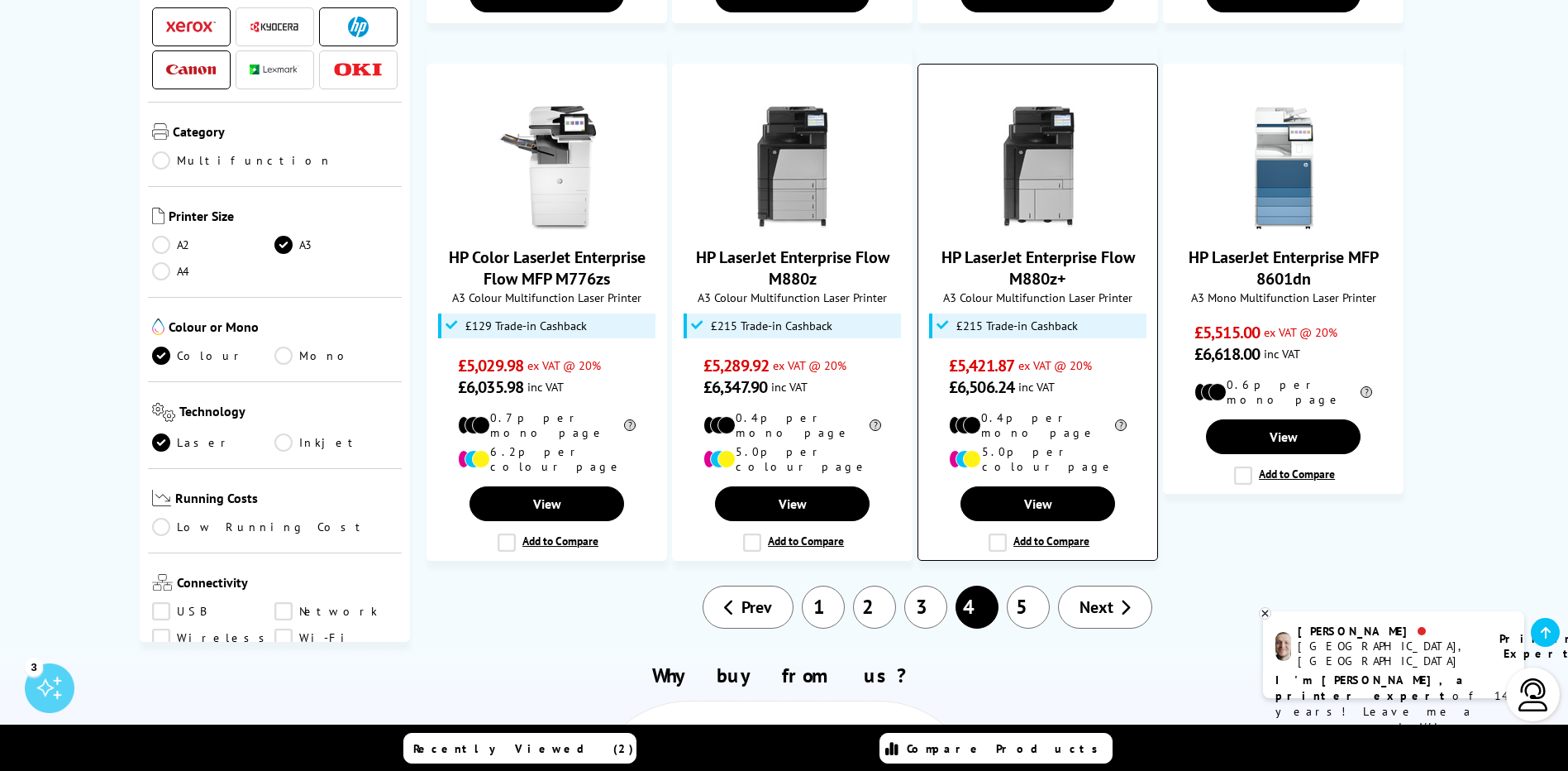
scroll to position [1158, 0]
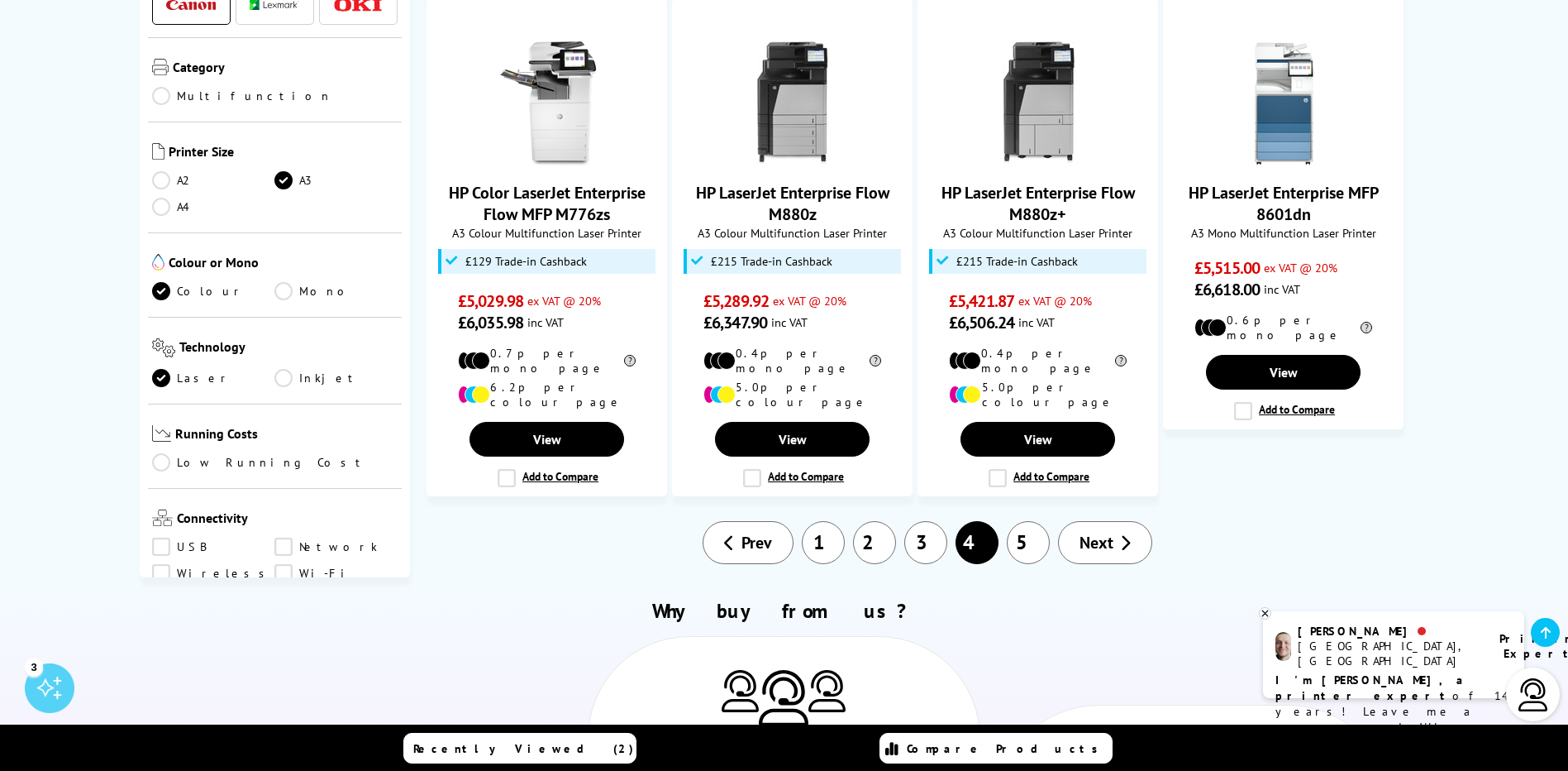
click at [1029, 523] on link "5" at bounding box center [1028, 543] width 43 height 43
